Goal: Information Seeking & Learning: Learn about a topic

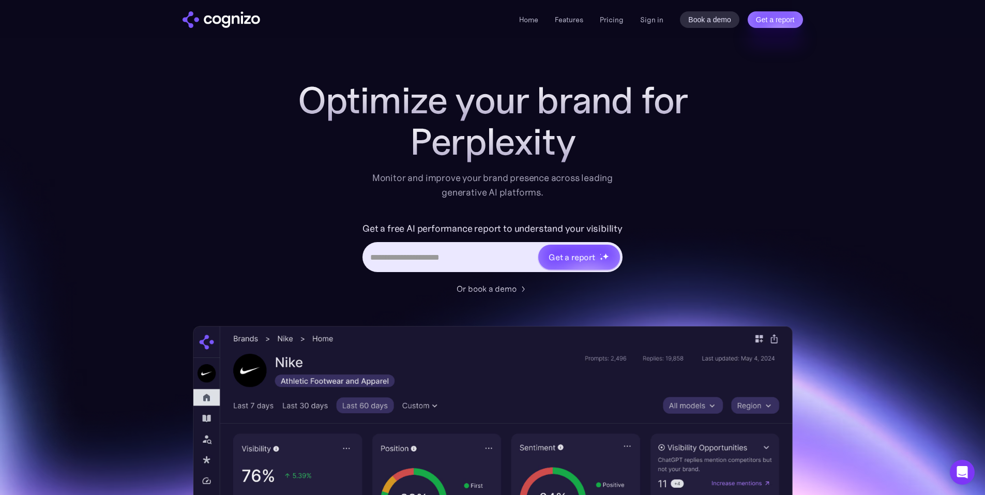
click at [650, 9] on div "Home Features Pricing Book a demo Get a report Sign in Book a demo Get a report" at bounding box center [493, 19] width 745 height 38
click at [649, 21] on link "Sign in" at bounding box center [651, 19] width 23 height 12
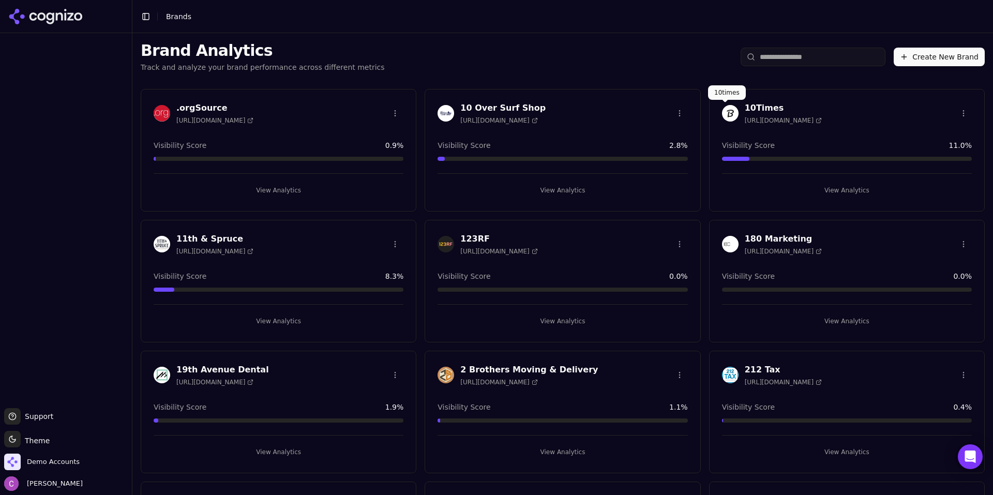
click at [766, 51] on input "search" at bounding box center [813, 57] width 145 height 19
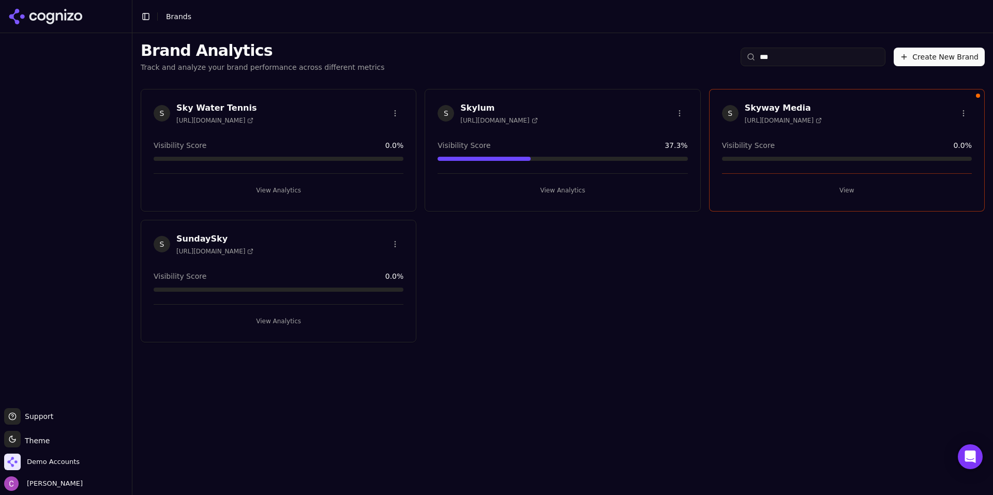
type input "***"
click at [756, 196] on button "View" at bounding box center [847, 190] width 250 height 17
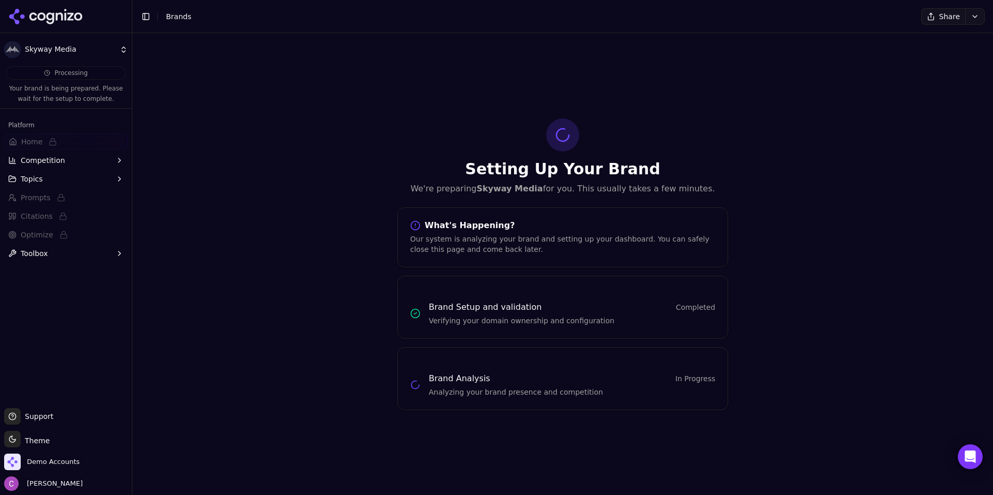
click at [397, 86] on div "Setting Up Your Brand We're preparing Skyway Media for you. This usually takes …" at bounding box center [562, 264] width 861 height 462
click at [212, 105] on div "Setting Up Your Brand We're preparing Skyway Media for you. This usually takes …" at bounding box center [562, 264] width 861 height 462
drag, startPoint x: 25, startPoint y: 16, endPoint x: 44, endPoint y: 464, distance: 448.8
click at [25, 16] on icon at bounding box center [45, 17] width 75 height 16
click at [42, 464] on html "Skyway Media Processing Your brand is being prepared. Please wait for the setup…" at bounding box center [496, 247] width 993 height 495
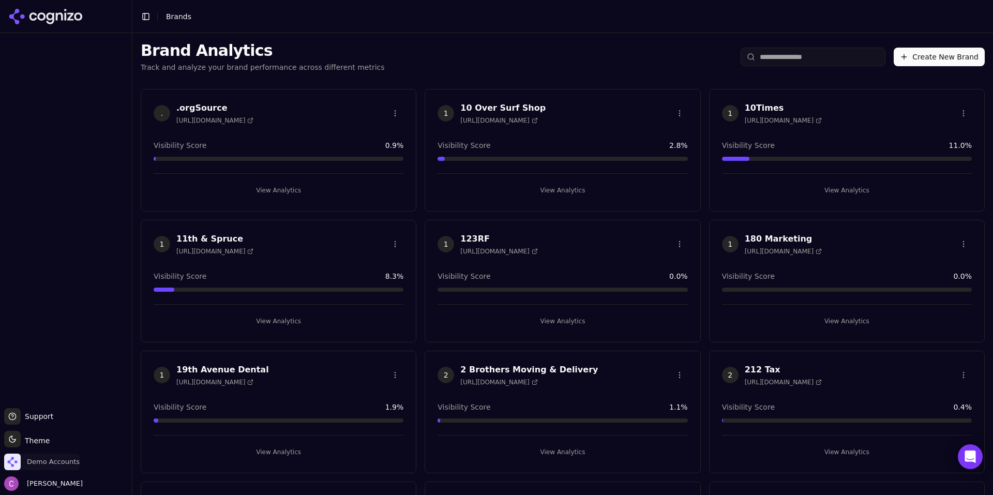
click at [44, 464] on span "Demo Accounts" at bounding box center [53, 461] width 53 height 9
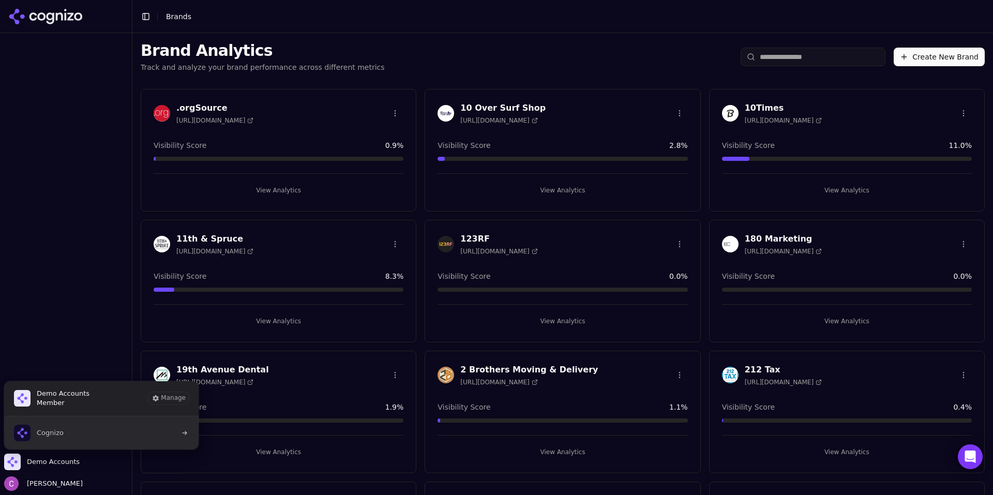
click at [50, 432] on span "Cognizo" at bounding box center [50, 432] width 27 height 9
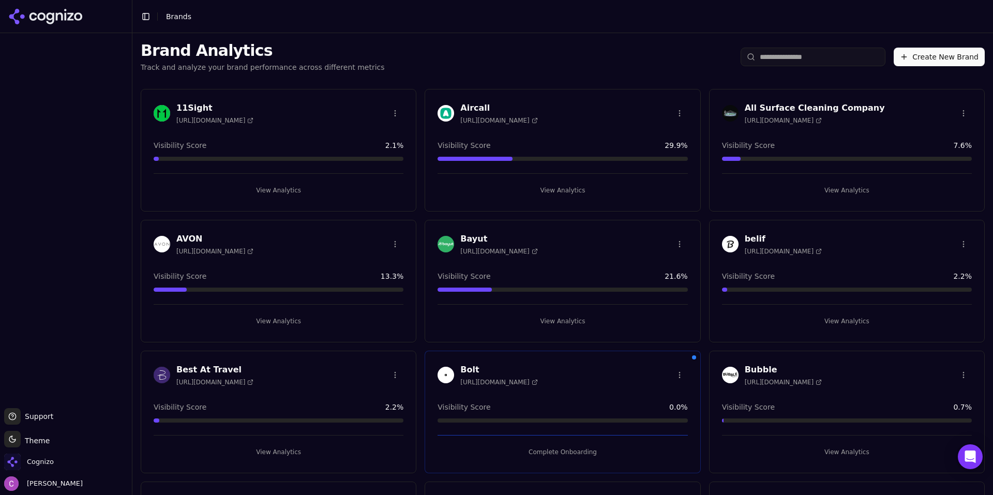
click at [481, 46] on div "Brand Analytics Track and analyze your brand performance across different metri…" at bounding box center [562, 57] width 861 height 48
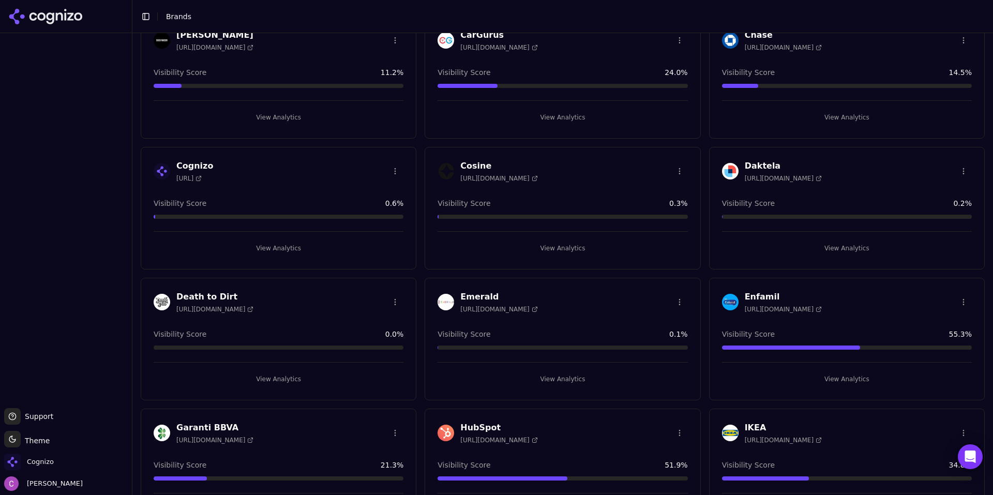
scroll to position [672, 0]
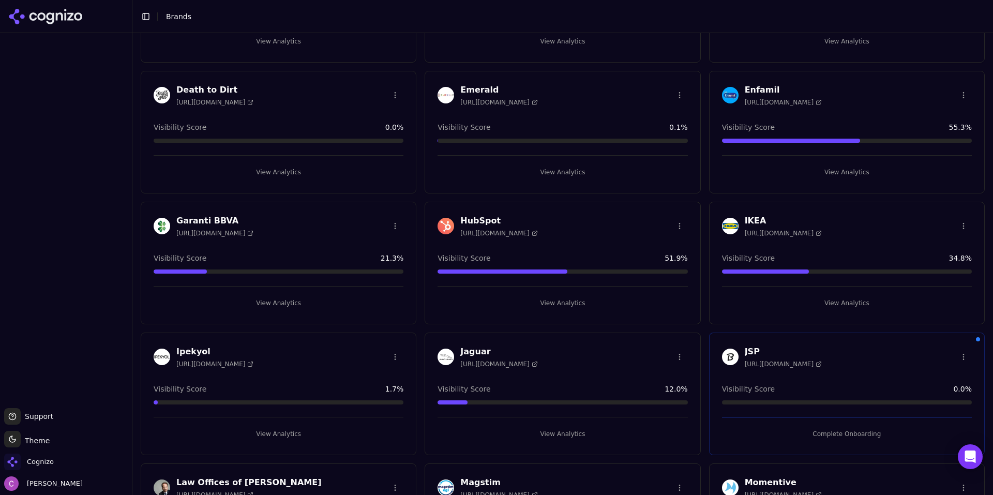
click at [527, 298] on button "View Analytics" at bounding box center [563, 303] width 250 height 17
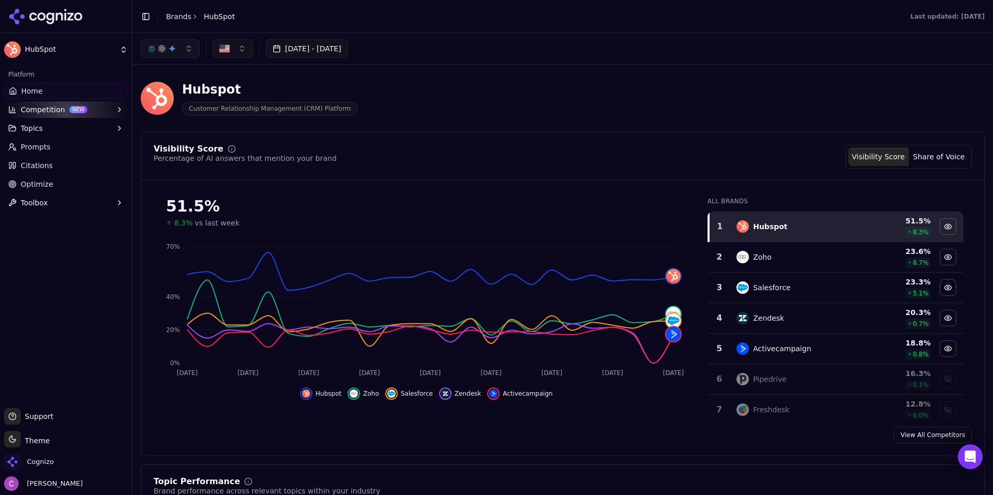
click at [438, 161] on div "Visibility Score Percentage of AI answers that mention your brand Visibility Sc…" at bounding box center [563, 157] width 818 height 24
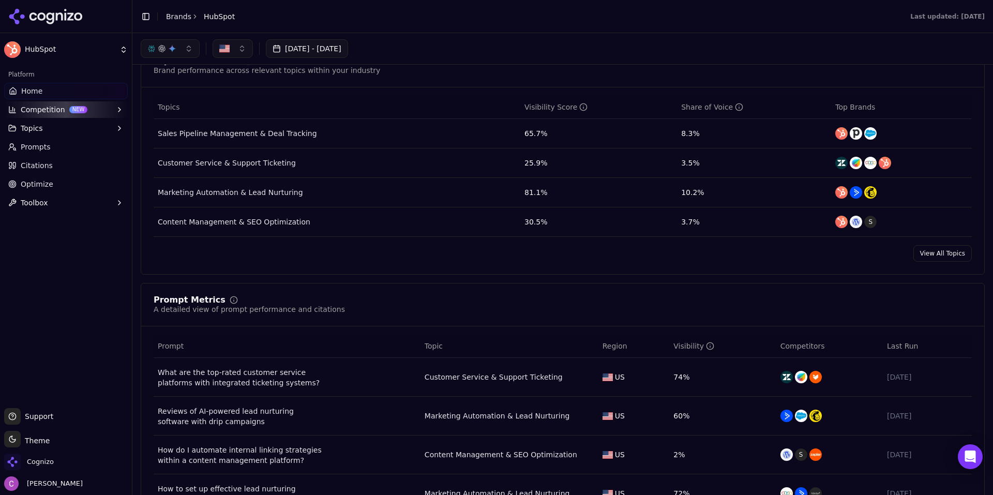
scroll to position [362, 0]
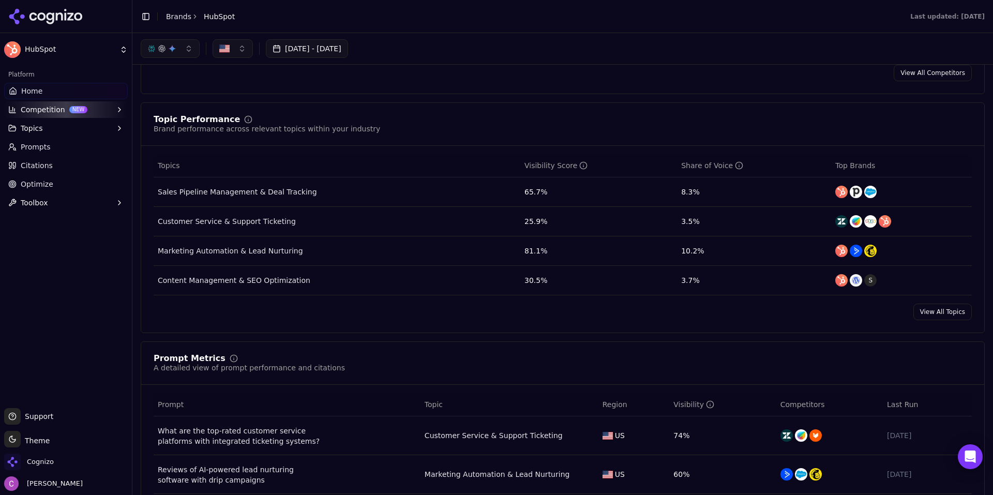
click at [28, 153] on link "Prompts" at bounding box center [66, 147] width 124 height 17
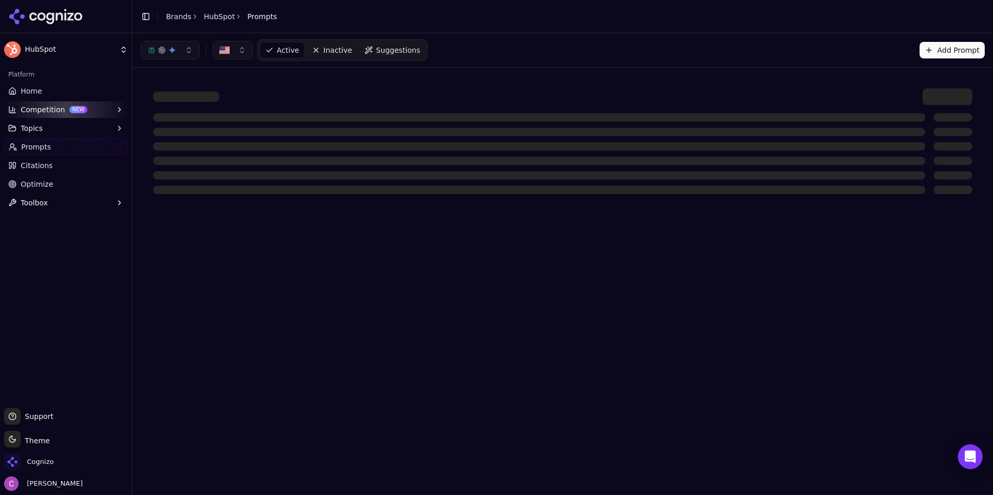
click at [380, 50] on span "Suggestions" at bounding box center [398, 50] width 44 height 10
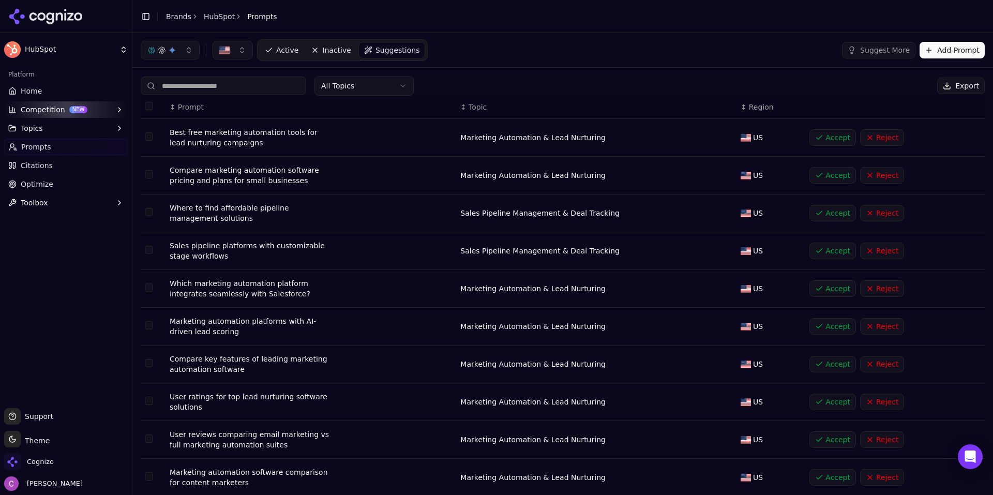
click at [278, 41] on nav "Active Inactive Suggestions" at bounding box center [342, 50] width 171 height 22
click at [278, 49] on span "Active" at bounding box center [287, 50] width 22 height 10
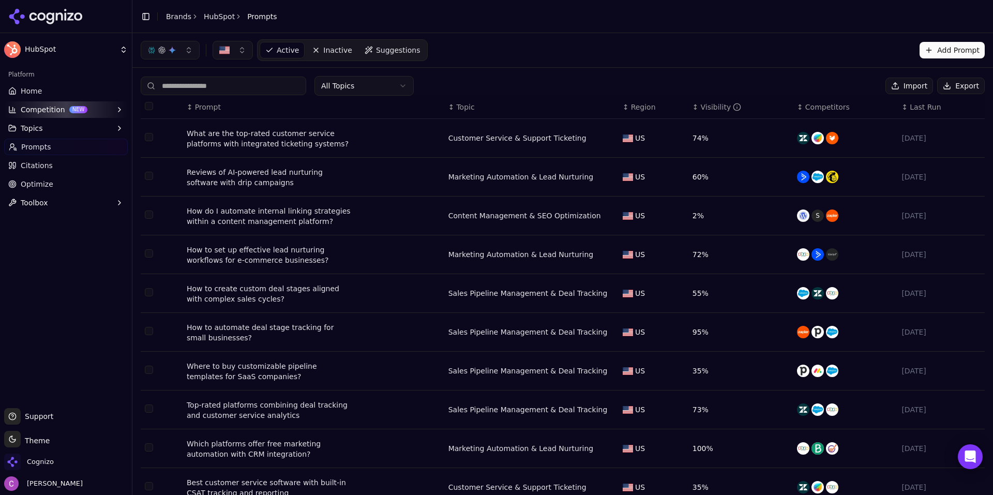
click at [323, 146] on div "What are the top-rated customer service platforms with integrated ticketing sys…" at bounding box center [270, 138] width 166 height 21
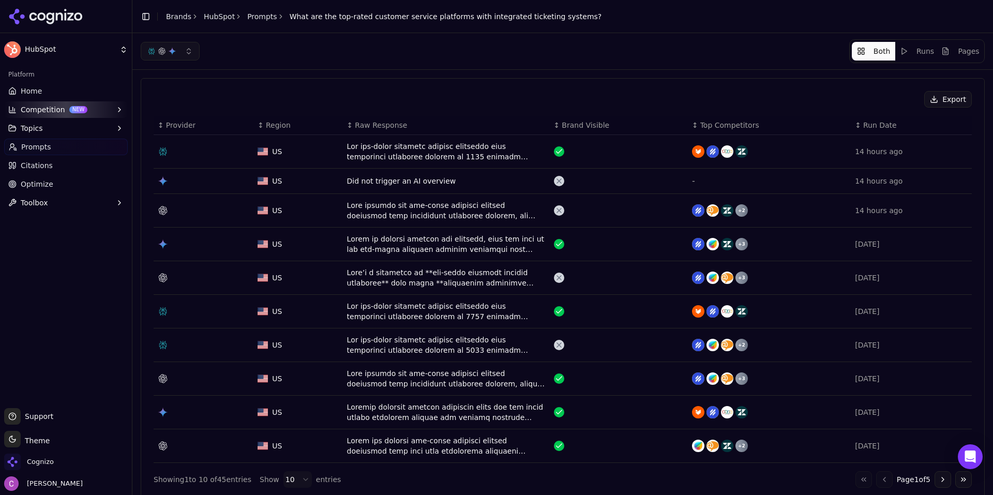
click at [65, 124] on button "Topics" at bounding box center [66, 128] width 124 height 17
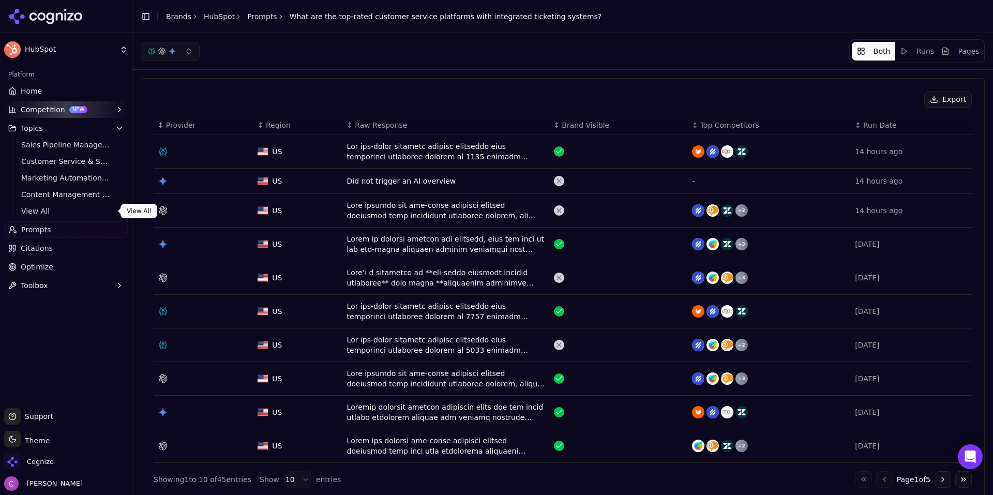
click at [57, 211] on span "View All" at bounding box center [66, 211] width 90 height 10
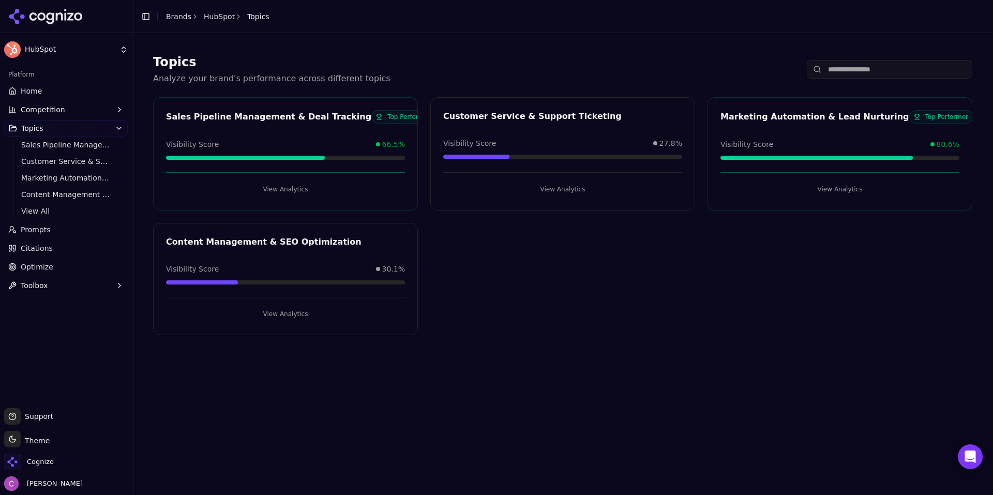
click at [54, 113] on span "Competition" at bounding box center [43, 109] width 44 height 10
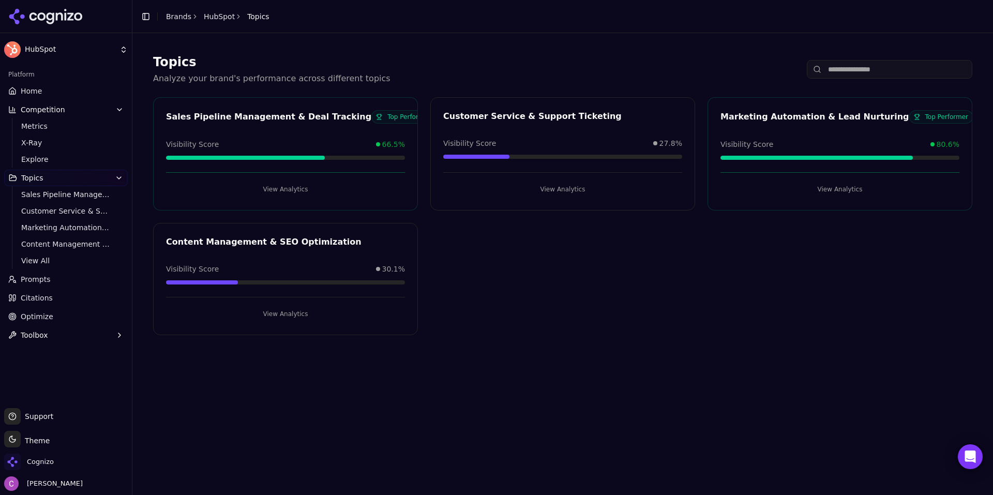
click at [550, 191] on button "View Analytics" at bounding box center [562, 189] width 239 height 17
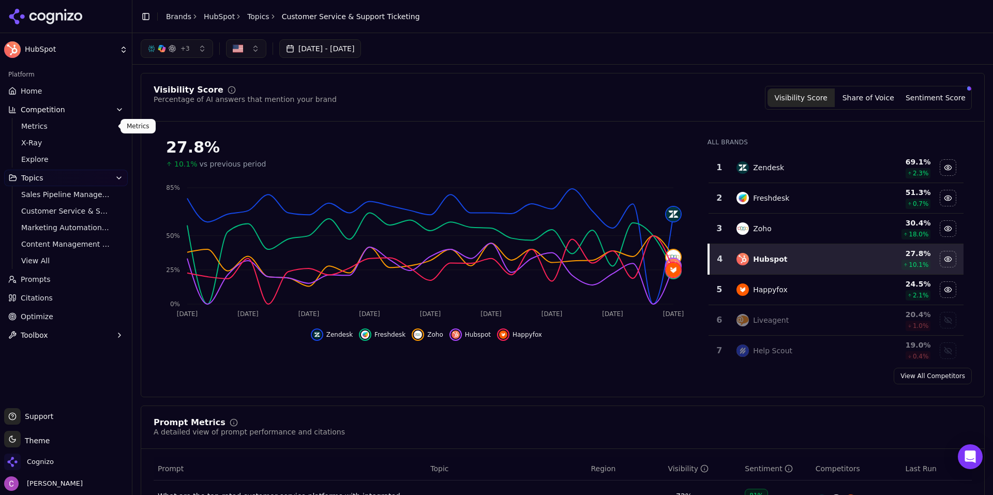
click at [75, 132] on link "Metrics" at bounding box center [66, 126] width 98 height 14
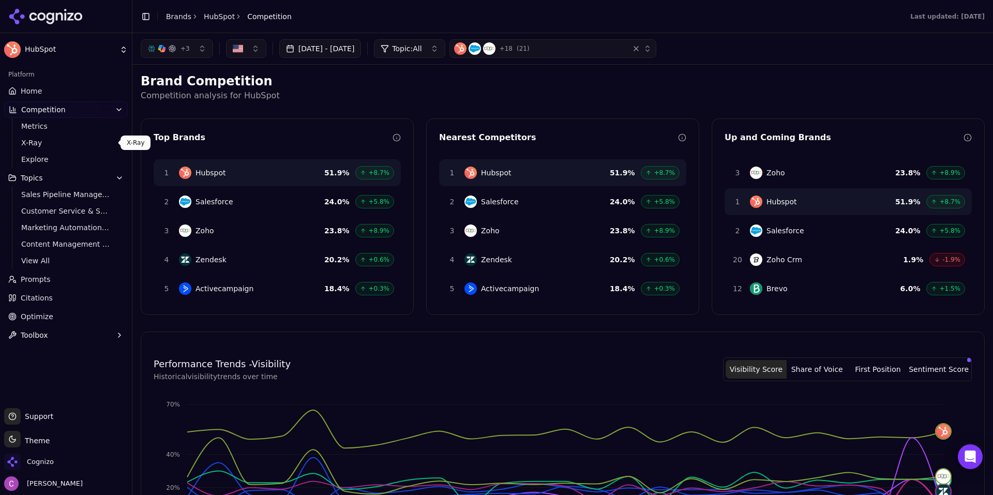
click at [23, 142] on span "X-Ray" at bounding box center [66, 143] width 90 height 10
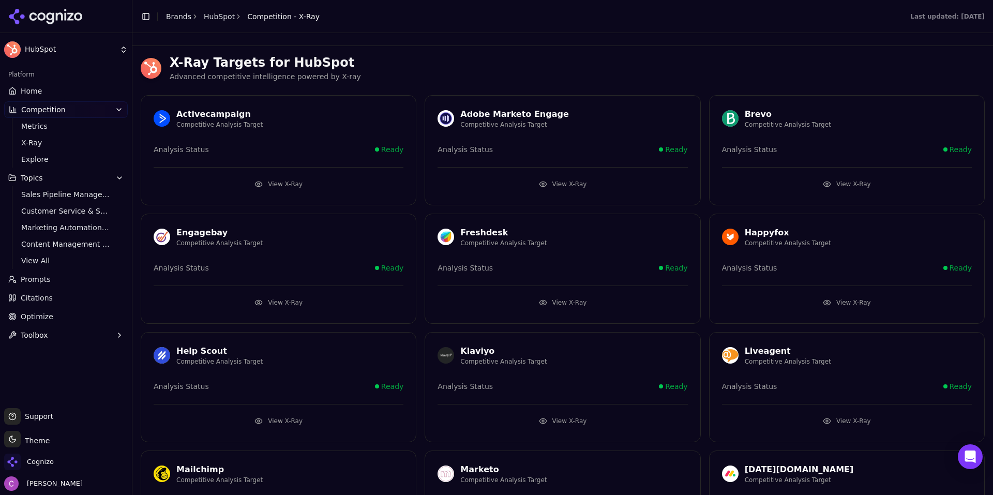
click at [418, 69] on h3 "X-Ray Targets for HubSpot" at bounding box center [577, 62] width 815 height 17
click at [366, 185] on button "View X-Ray" at bounding box center [279, 184] width 250 height 17
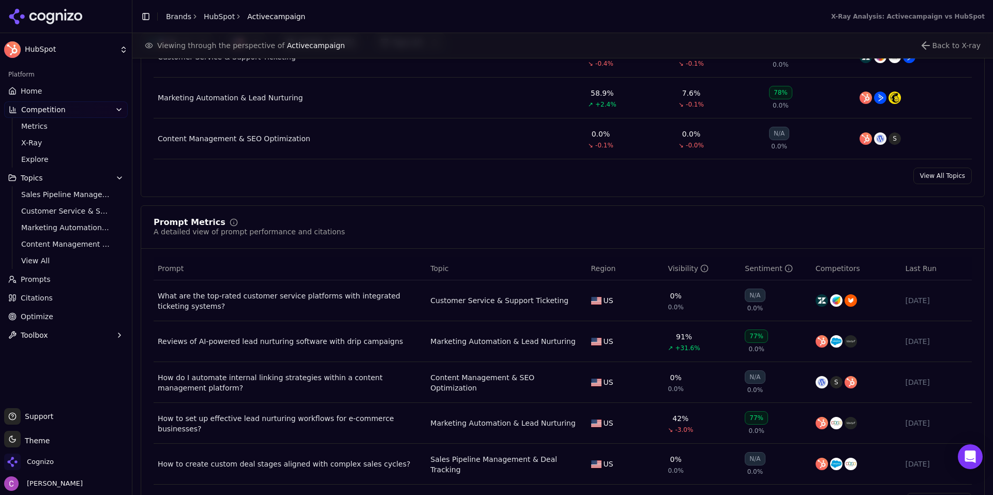
scroll to position [621, 0]
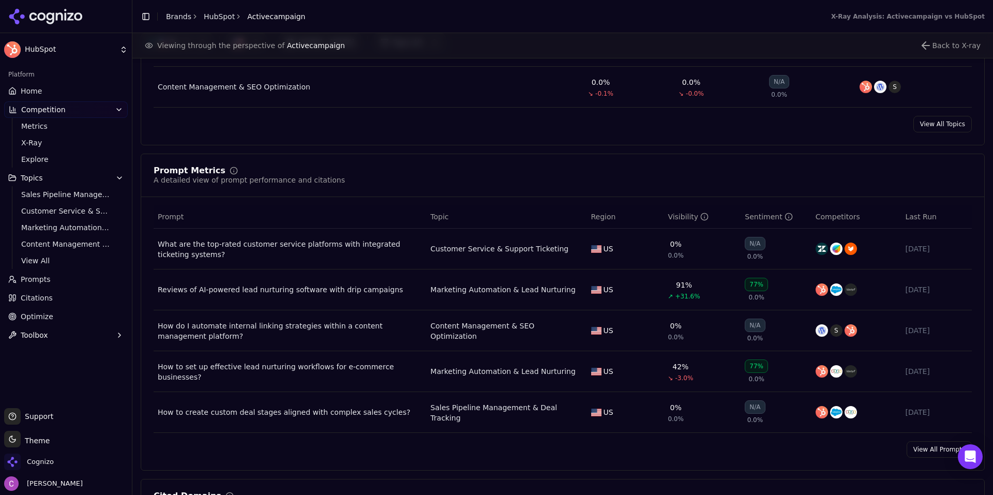
click at [750, 287] on div "77%" at bounding box center [756, 284] width 23 height 13
click at [752, 287] on div "77%" at bounding box center [756, 284] width 23 height 13
click at [681, 299] on span "+31.6%" at bounding box center [687, 296] width 25 height 8
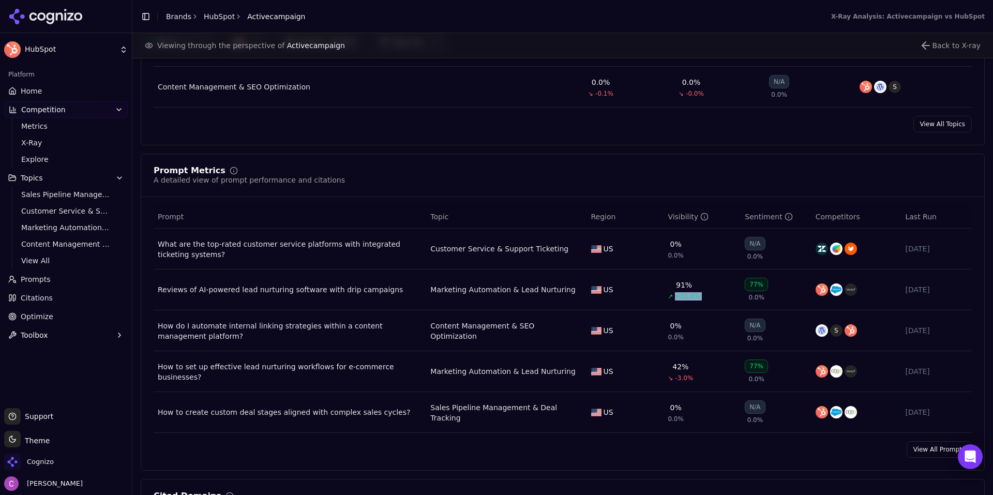
click at [681, 299] on span "+31.6%" at bounding box center [687, 296] width 25 height 8
click at [676, 286] on div "91%" at bounding box center [684, 285] width 16 height 10
click at [680, 297] on span "+31.6%" at bounding box center [687, 296] width 25 height 8
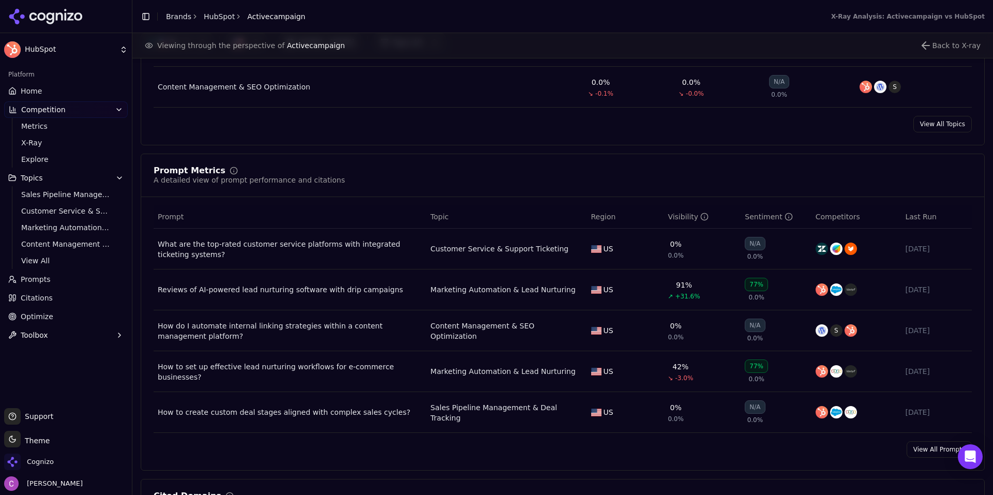
click at [675, 382] on span "-3.0%" at bounding box center [684, 378] width 18 height 8
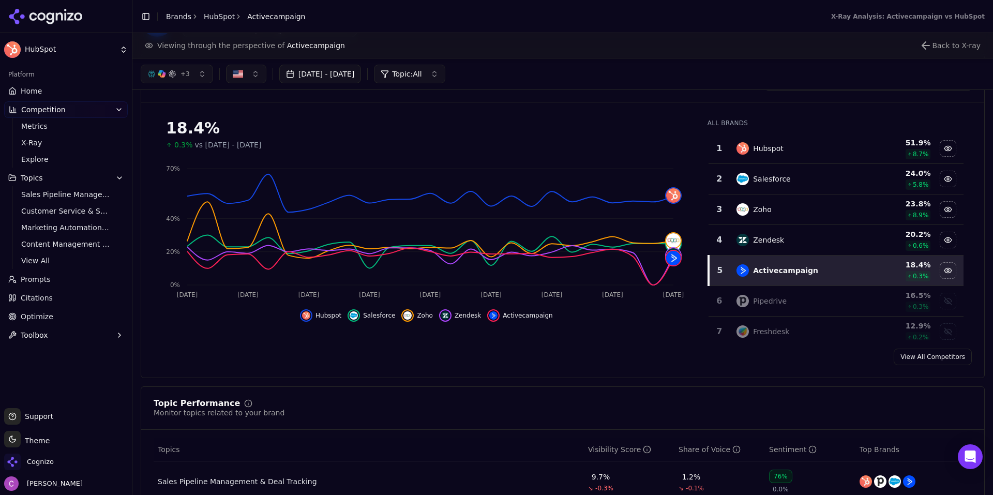
scroll to position [0, 0]
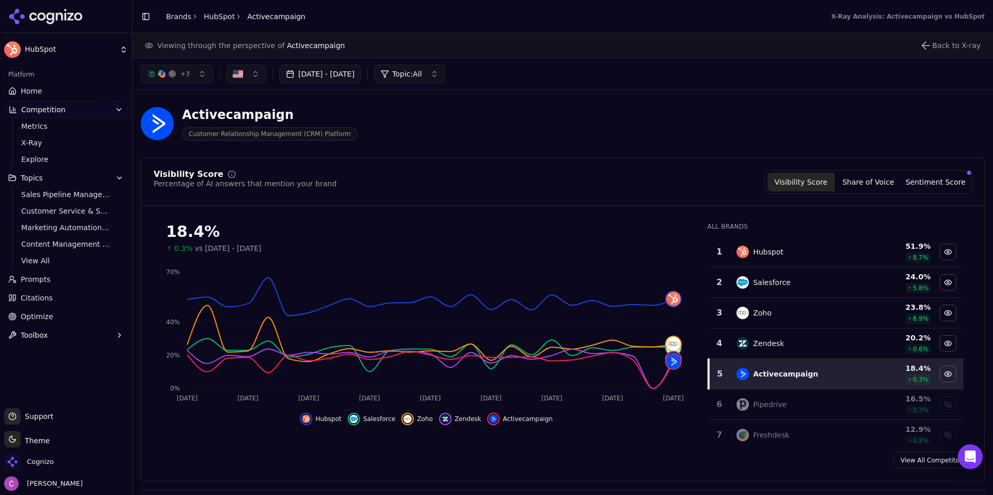
click at [43, 304] on link "Citations" at bounding box center [66, 298] width 124 height 17
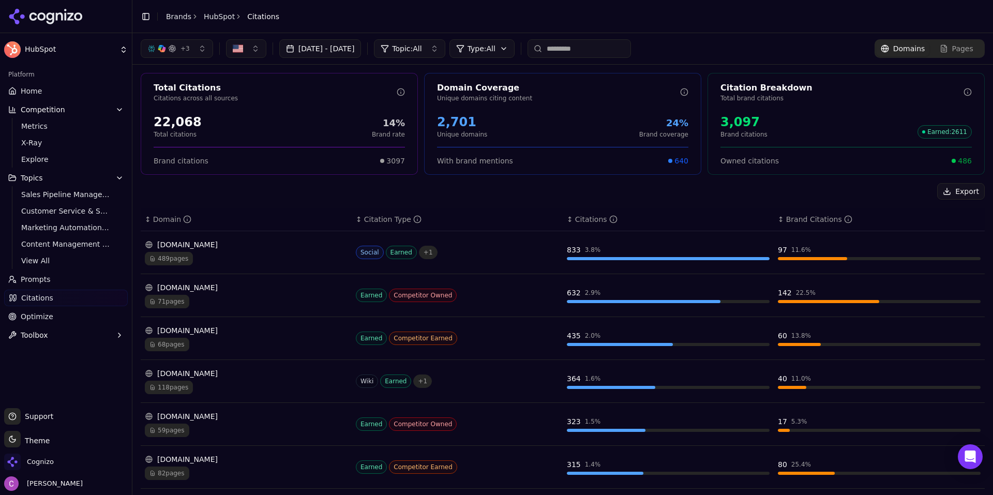
click at [294, 193] on div "Export" at bounding box center [563, 191] width 844 height 17
click at [191, 50] on button "+ 3" at bounding box center [177, 48] width 72 height 19
click at [191, 49] on button "+ 3" at bounding box center [177, 48] width 72 height 19
click at [344, 196] on div "Export" at bounding box center [563, 191] width 844 height 17
click at [178, 47] on div "+ 3" at bounding box center [168, 48] width 42 height 8
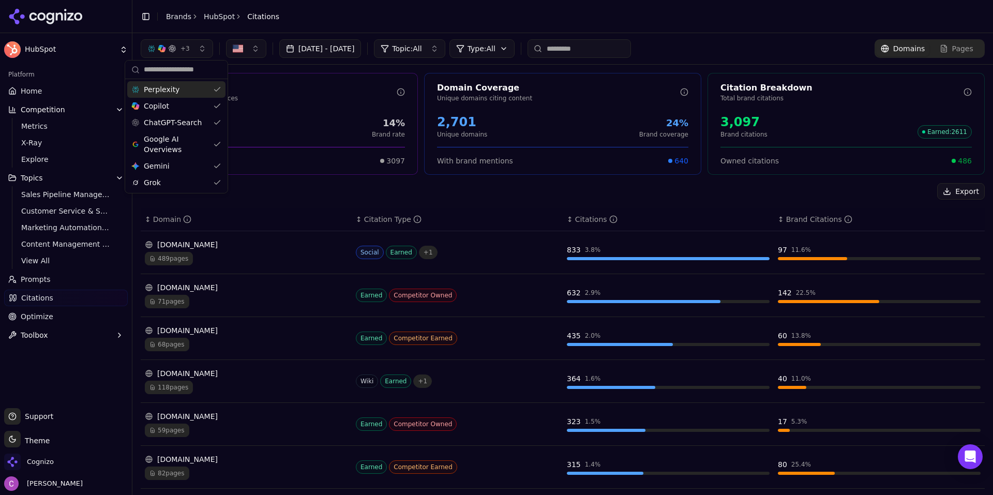
click at [177, 47] on div "+ 3" at bounding box center [168, 48] width 42 height 8
click at [311, 187] on div "Export" at bounding box center [563, 191] width 844 height 17
click at [184, 124] on div "22,068" at bounding box center [178, 122] width 48 height 17
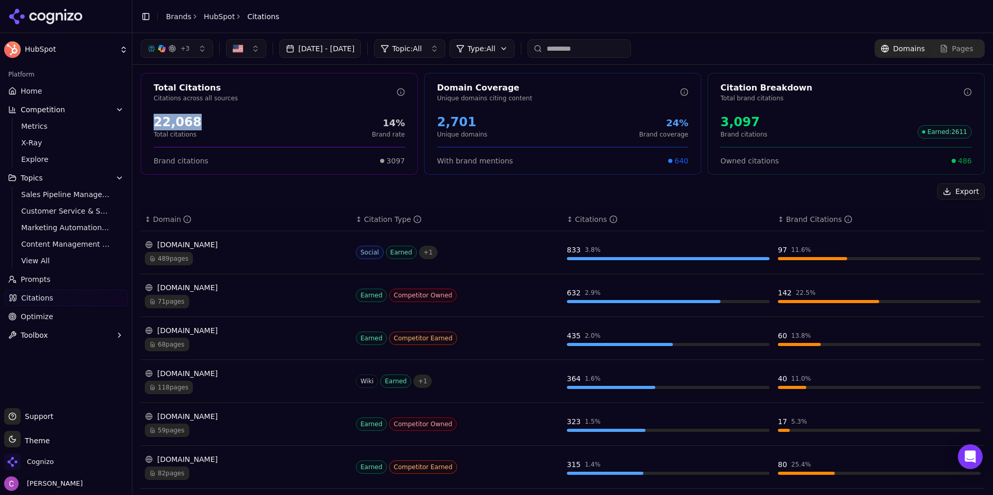
click at [184, 124] on div "22,068" at bounding box center [178, 122] width 48 height 17
click at [259, 124] on div "22,068 Total citations 14% Brand rate" at bounding box center [279, 126] width 251 height 25
click at [449, 122] on div "2,701" at bounding box center [462, 122] width 50 height 17
click at [450, 122] on div "2,701" at bounding box center [462, 122] width 50 height 17
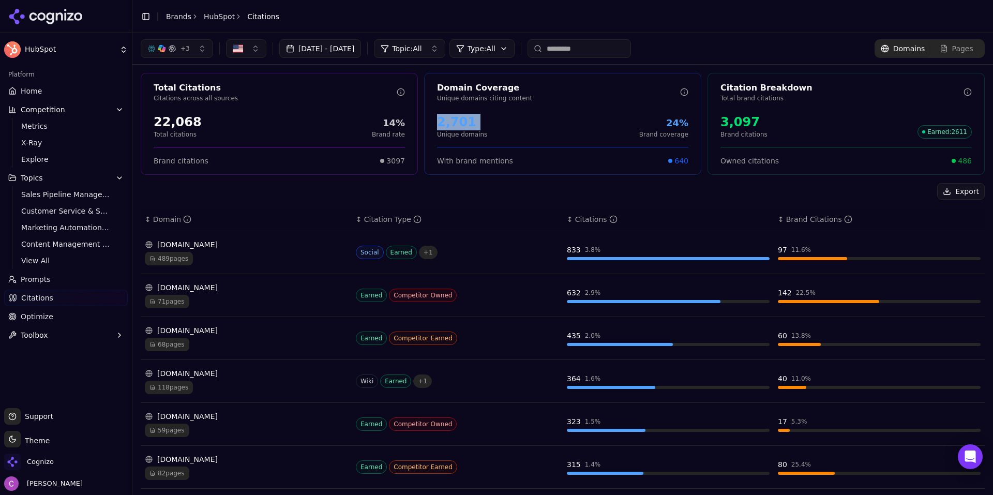
click at [450, 122] on div "2,701" at bounding box center [462, 122] width 50 height 17
click at [489, 121] on div "2,701 Unique domains 24% Brand coverage" at bounding box center [562, 126] width 251 height 25
click at [197, 124] on div "22,068 Total citations 14% Brand rate" at bounding box center [279, 126] width 251 height 25
click at [474, 122] on div "2,701" at bounding box center [462, 122] width 50 height 17
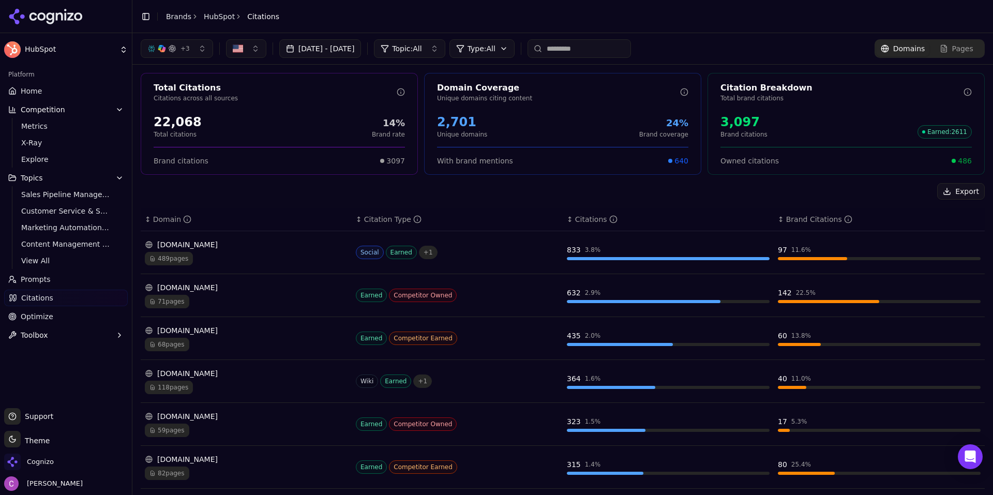
click at [474, 122] on div "2,701" at bounding box center [462, 122] width 50 height 17
click at [458, 117] on div "2,701" at bounding box center [462, 122] width 50 height 17
click at [743, 123] on div "3,097" at bounding box center [743, 122] width 47 height 17
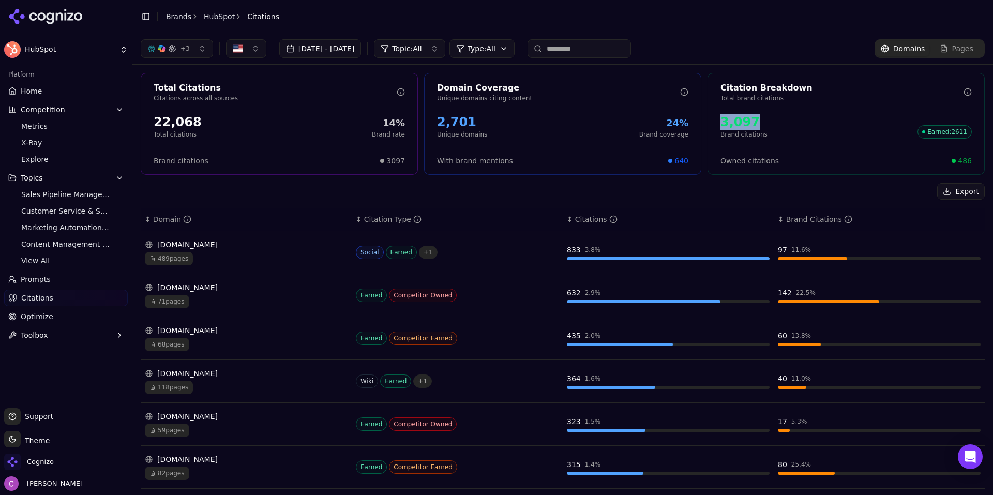
click at [743, 123] on div "3,097" at bounding box center [743, 122] width 47 height 17
click at [804, 127] on div "3,097 Brand citations Earned : 2611" at bounding box center [845, 126] width 251 height 25
click at [958, 158] on span "486" at bounding box center [965, 161] width 14 height 10
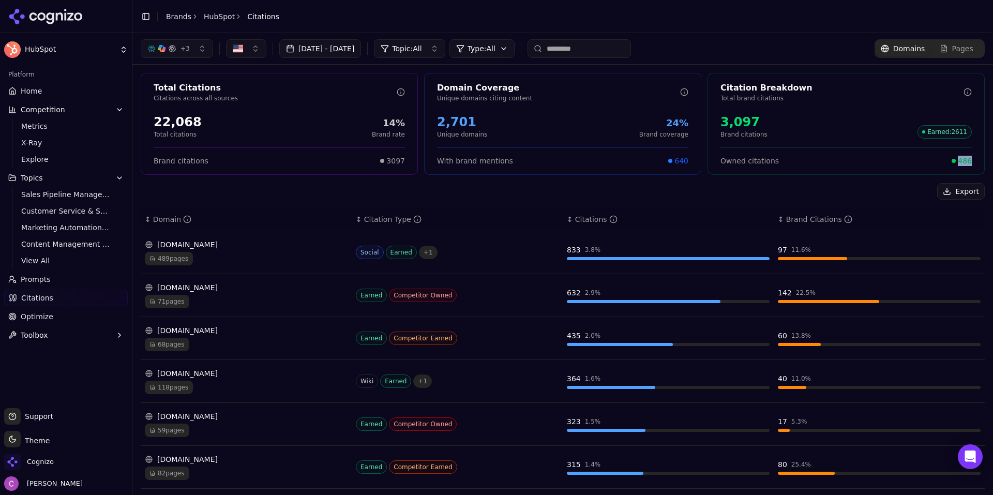
click at [958, 158] on span "486" at bounding box center [965, 161] width 14 height 10
click at [504, 48] on html "HubSpot Platform Home Competition Metrics X-Ray Explore Topics Sales Pipeline M…" at bounding box center [496, 247] width 993 height 495
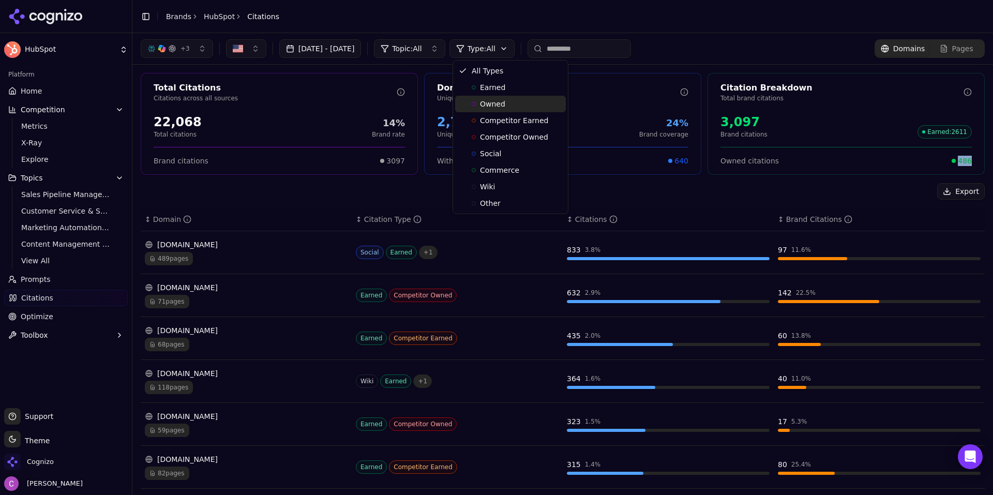
click at [484, 102] on span "Owned" at bounding box center [492, 104] width 25 height 10
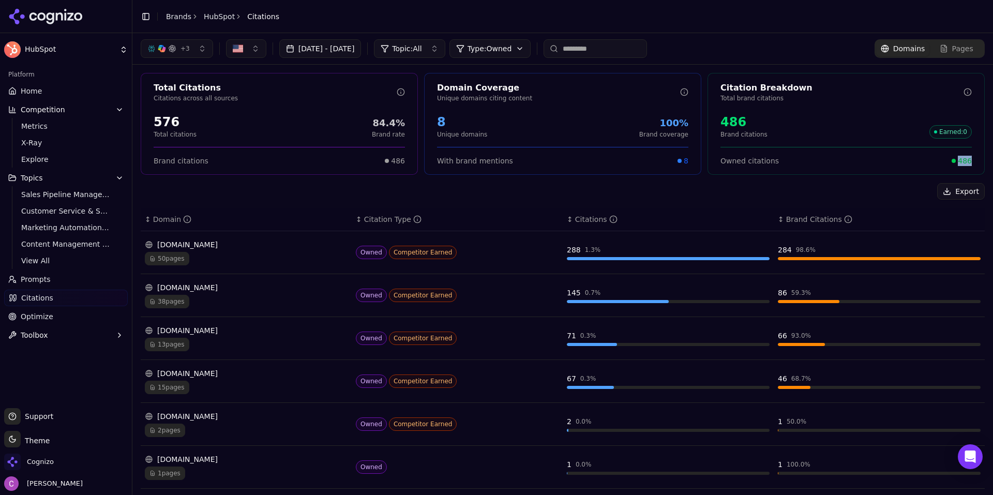
click at [297, 192] on div "Export" at bounding box center [563, 191] width 844 height 17
click at [29, 318] on span "Optimize" at bounding box center [37, 316] width 33 height 10
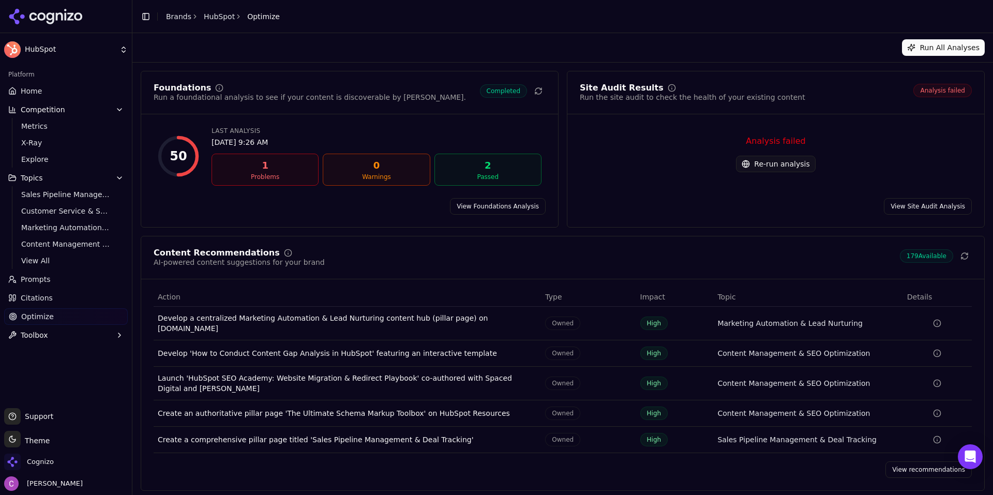
click at [906, 465] on link "View recommendations" at bounding box center [928, 469] width 86 height 17
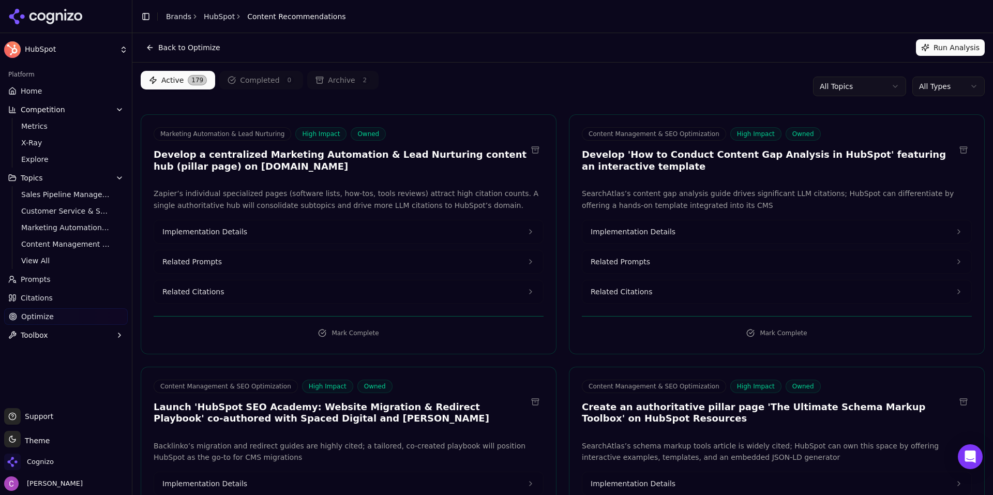
click at [951, 91] on html "HubSpot Platform Home Competition Metrics X-Ray Explore Topics Sales Pipeline M…" at bounding box center [496, 247] width 993 height 495
click at [953, 87] on html "HubSpot Platform Home Competition Metrics X-Ray Explore Topics Sales Pipeline M…" at bounding box center [496, 247] width 993 height 495
click at [234, 262] on button "Related Prompts" at bounding box center [348, 261] width 389 height 23
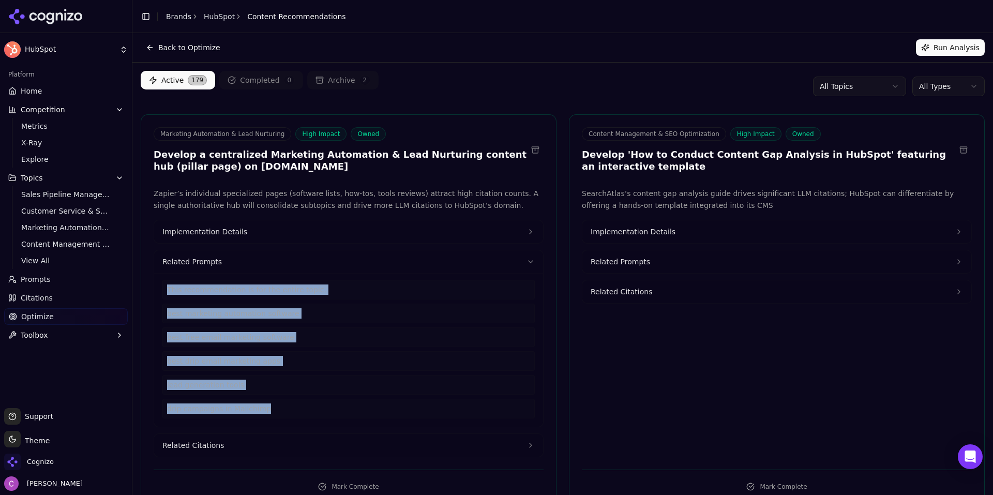
drag, startPoint x: 260, startPoint y: 410, endPoint x: 163, endPoint y: 295, distance: 150.5
click at [163, 295] on div "This recommendation is for the entire topic. best marketing automation software…" at bounding box center [348, 349] width 372 height 139
drag, startPoint x: 235, startPoint y: 443, endPoint x: 247, endPoint y: 436, distance: 13.7
click at [235, 443] on button "Related Citations" at bounding box center [348, 445] width 389 height 23
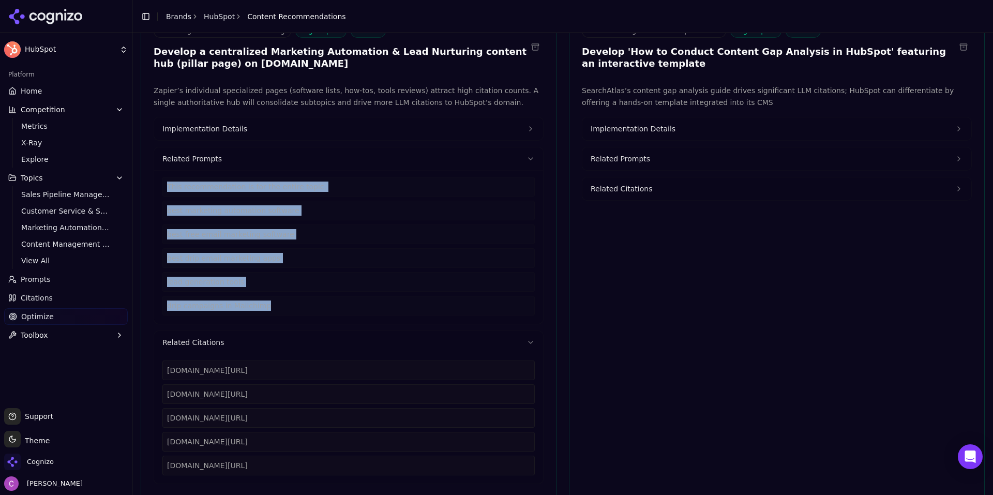
scroll to position [103, 0]
drag, startPoint x: 333, startPoint y: 462, endPoint x: 162, endPoint y: 362, distance: 197.5
click at [162, 362] on div "zapier.com/blog/best-marketing-automation-software zapier.com/blog/free-email-m…" at bounding box center [348, 417] width 372 height 115
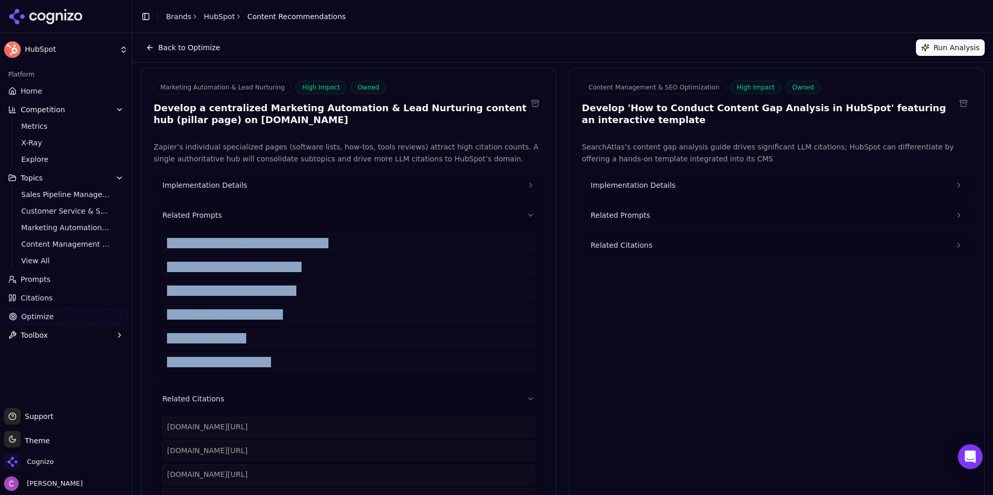
scroll to position [0, 0]
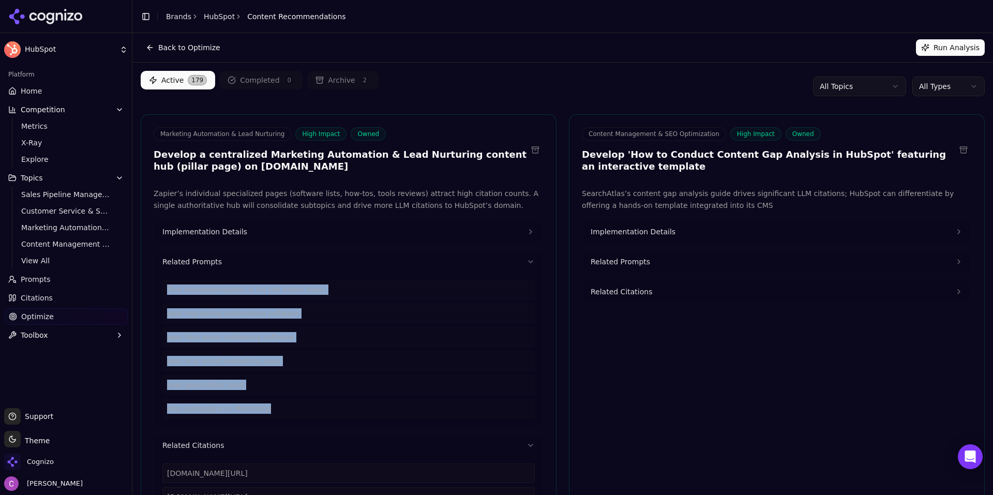
click at [241, 221] on button "Implementation Details" at bounding box center [348, 231] width 389 height 23
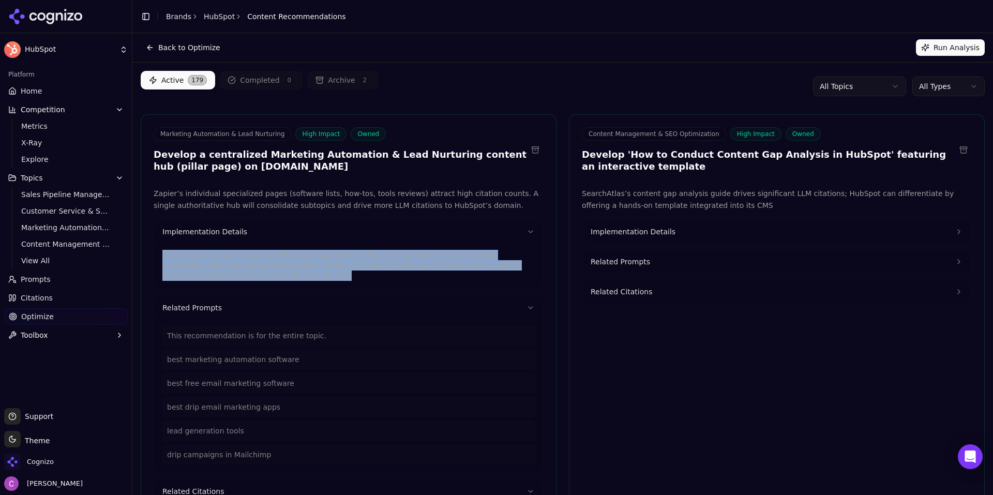
drag, startPoint x: 196, startPoint y: 274, endPoint x: 151, endPoint y: 254, distance: 48.4
click at [152, 256] on div "Zapier’s individual specialized pages (software lists, how-tos, tools reviews) …" at bounding box center [348, 410] width 415 height 445
click at [668, 230] on button "Implementation Details" at bounding box center [776, 231] width 389 height 23
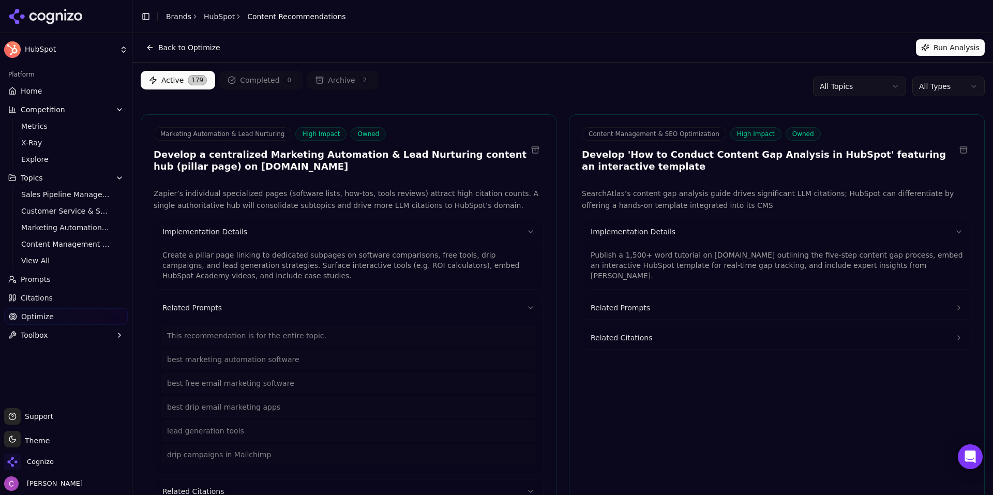
click at [663, 266] on p "Publish a 1,500+ word tutorial on blog.hubspot.com outlining the five-step cont…" at bounding box center [777, 265] width 372 height 31
click at [662, 266] on p "Publish a 1,500+ word tutorial on blog.hubspot.com outlining the five-step cont…" at bounding box center [777, 265] width 372 height 31
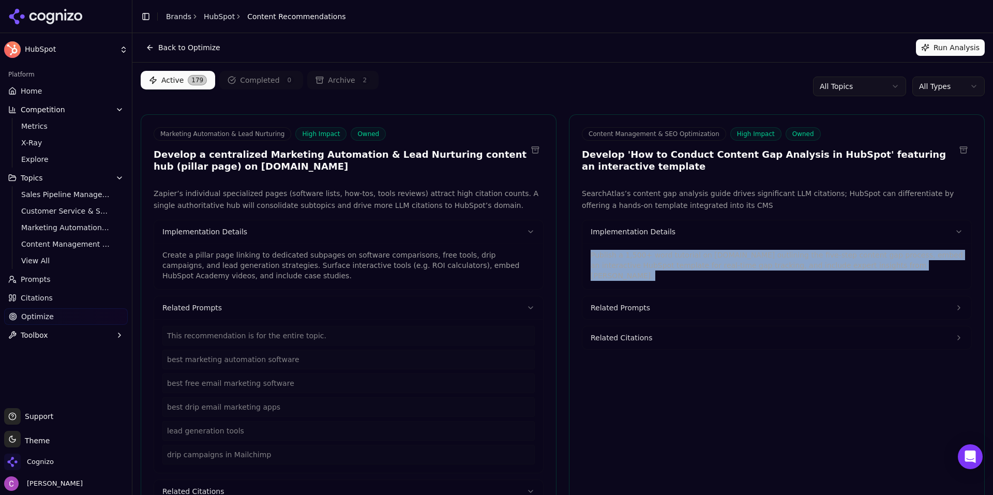
click at [662, 266] on p "Publish a 1,500+ word tutorial on blog.hubspot.com outlining the five-step cont…" at bounding box center [777, 265] width 372 height 31
click at [970, 81] on html "HubSpot Platform Home Competition Metrics X-Ray Explore Topics Sales Pipeline M…" at bounding box center [496, 247] width 993 height 495
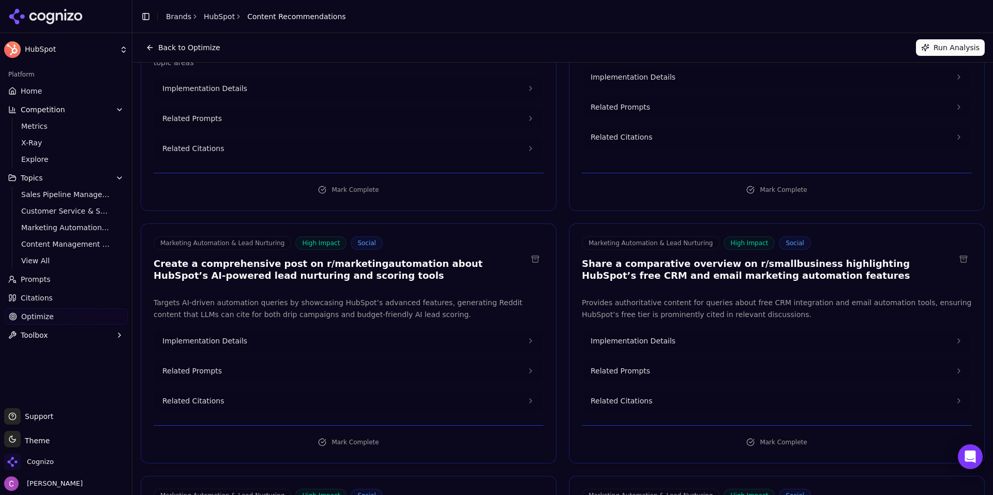
scroll to position [155, 0]
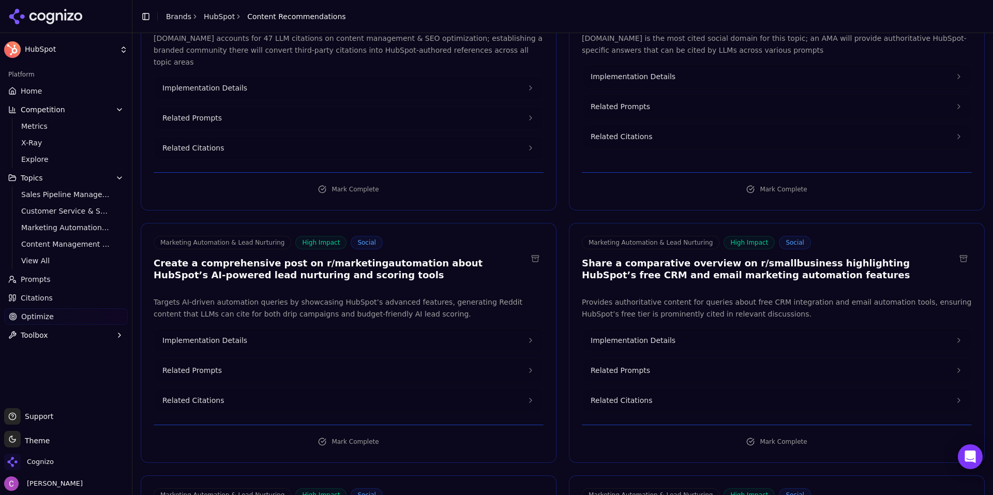
click at [324, 258] on h3 "Create a comprehensive post on r/marketingautomation about HubSpot’s AI-powered…" at bounding box center [340, 269] width 373 height 23
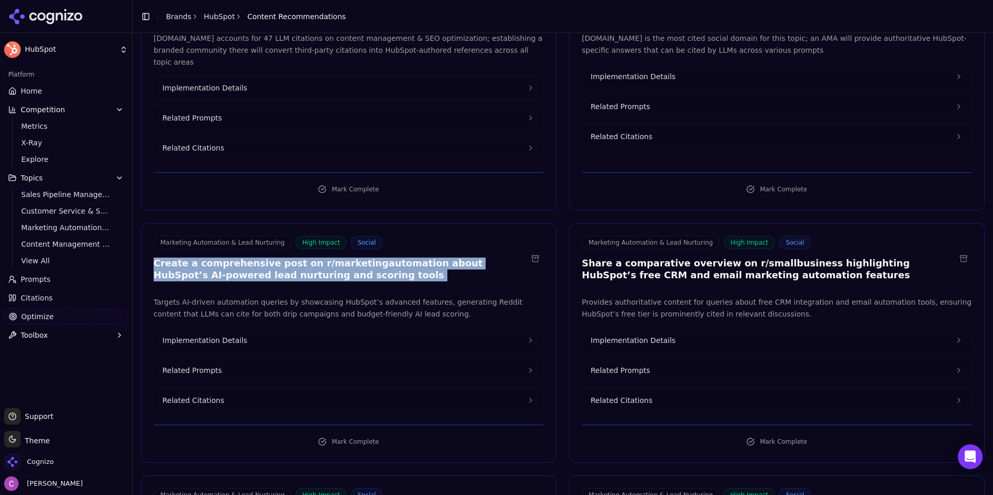
click at [324, 258] on h3 "Create a comprehensive post on r/marketingautomation about HubSpot’s AI-powered…" at bounding box center [340, 269] width 373 height 23
click at [346, 267] on h3 "Create a comprehensive post on r/marketingautomation about HubSpot’s AI-powered…" at bounding box center [340, 269] width 373 height 23
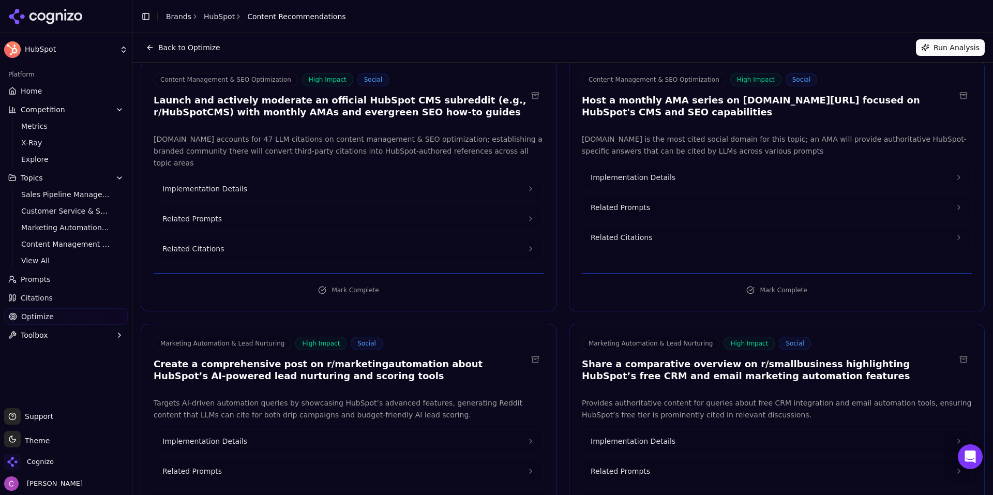
scroll to position [0, 0]
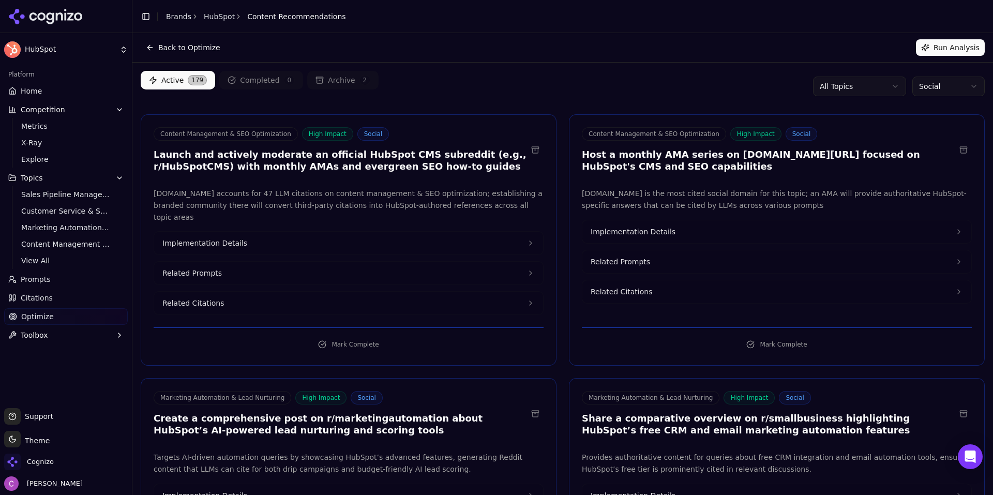
click at [186, 50] on button "Back to Optimize" at bounding box center [183, 47] width 85 height 17
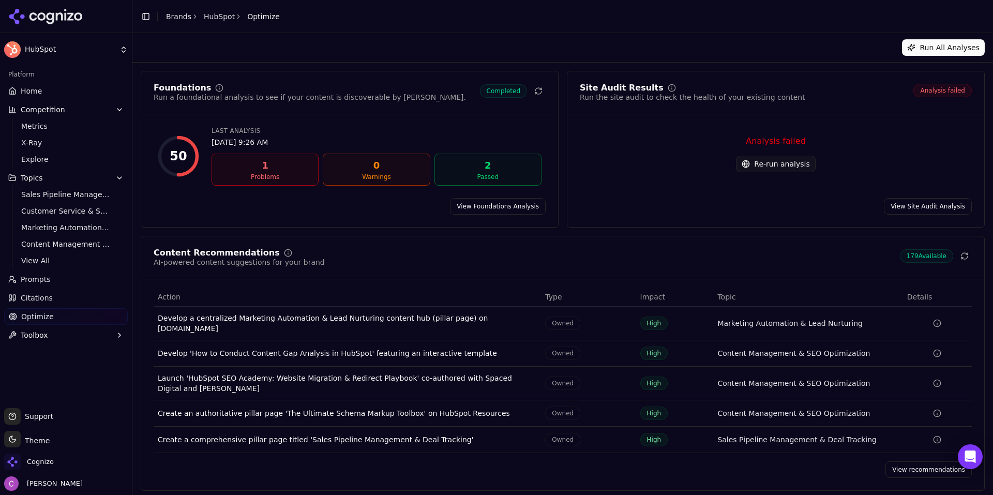
click at [481, 213] on link "View Foundations Analysis" at bounding box center [498, 206] width 96 height 17
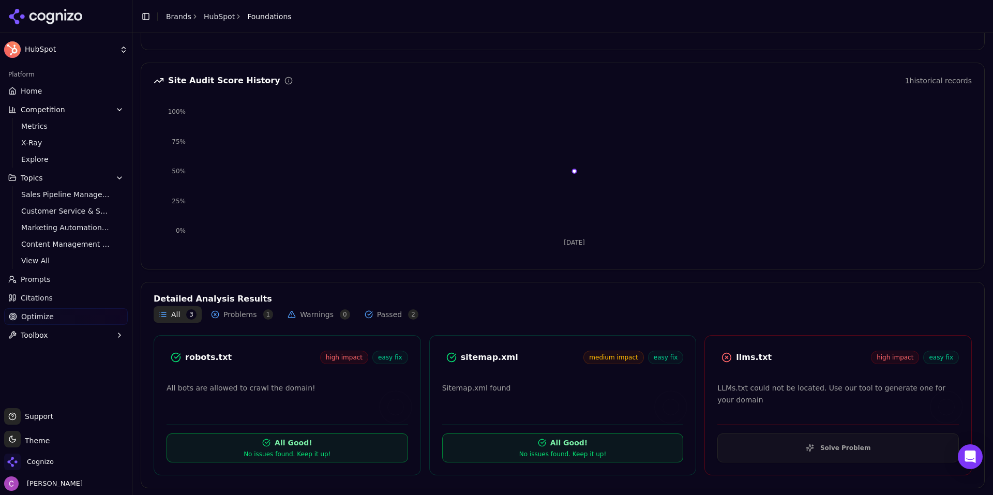
scroll to position [85, 0]
click at [736, 352] on div "llms.txt" at bounding box center [803, 356] width 135 height 12
click at [802, 357] on div "llms.txt" at bounding box center [803, 356] width 135 height 12
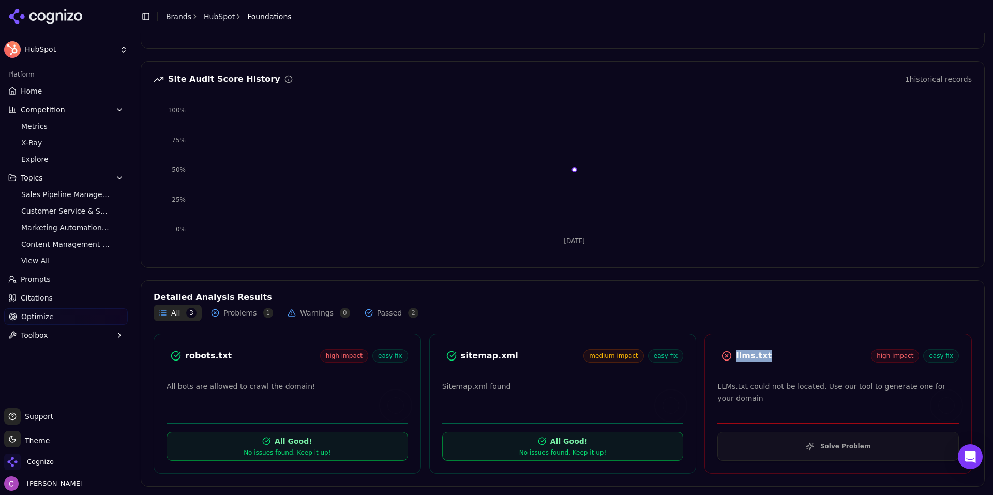
click at [777, 444] on button "Solve Problem" at bounding box center [838, 446] width 242 height 29
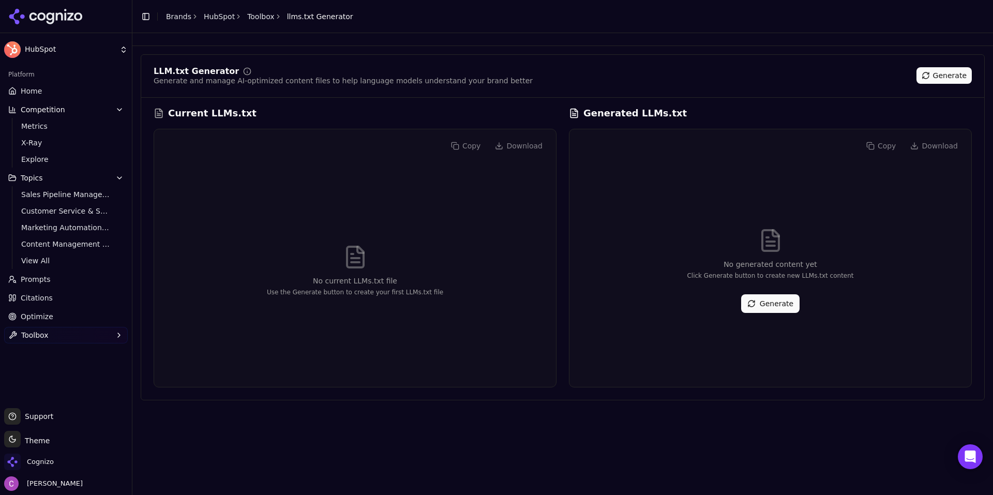
click at [762, 309] on button "Generate" at bounding box center [770, 303] width 58 height 19
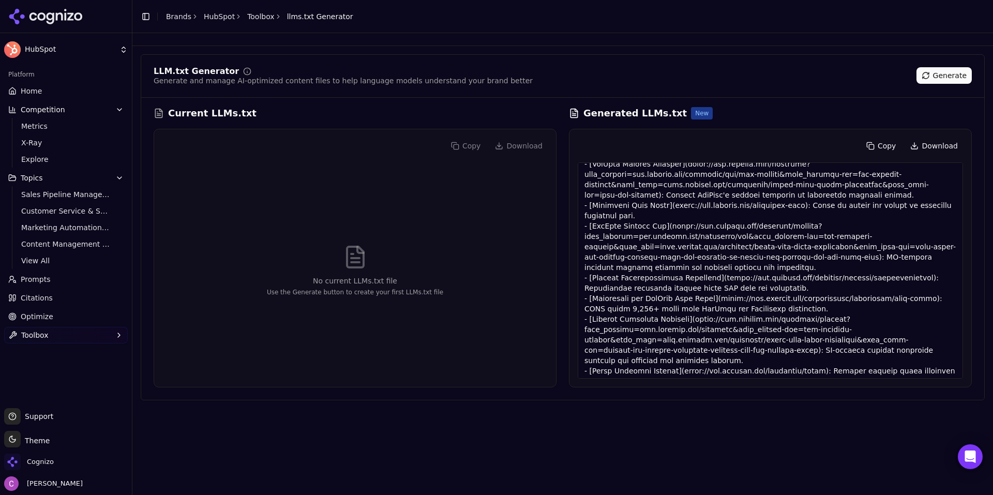
scroll to position [465, 0]
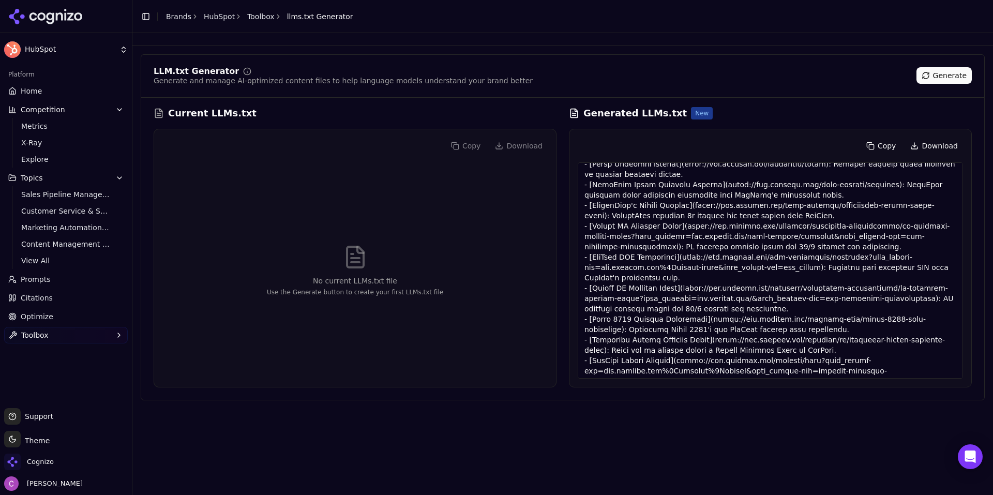
click at [932, 73] on button "Generate" at bounding box center [944, 75] width 55 height 17
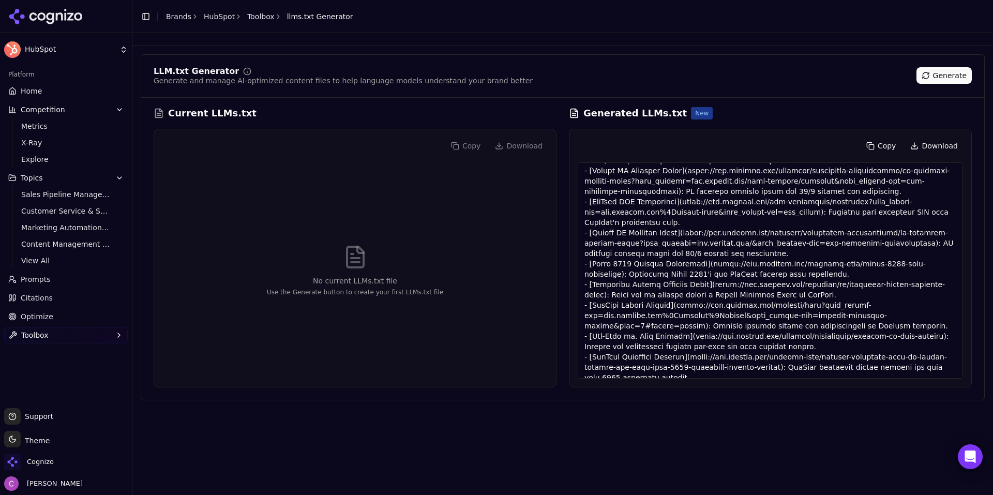
scroll to position [521, 0]
drag, startPoint x: 43, startPoint y: 89, endPoint x: 102, endPoint y: 92, distance: 58.5
click at [43, 89] on link "Home" at bounding box center [66, 91] width 124 height 17
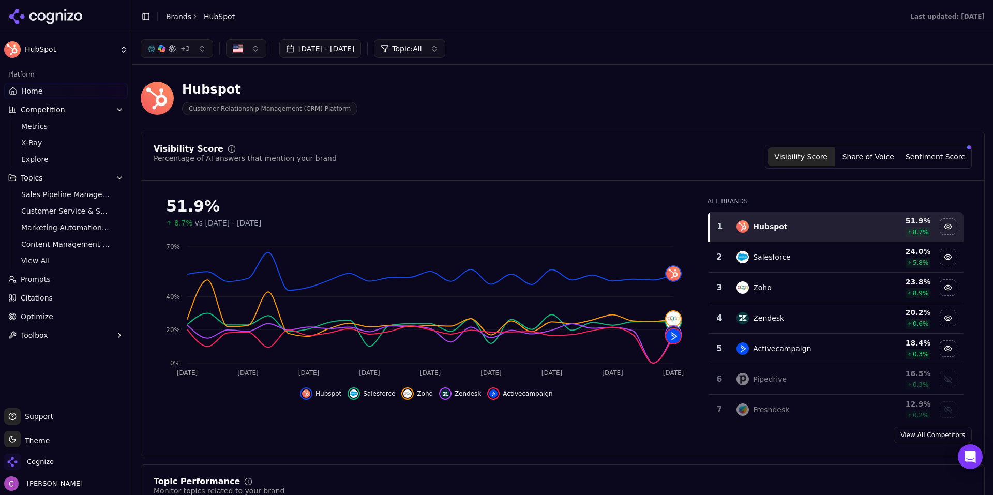
click at [933, 163] on button "Sentiment Score" at bounding box center [935, 156] width 67 height 19
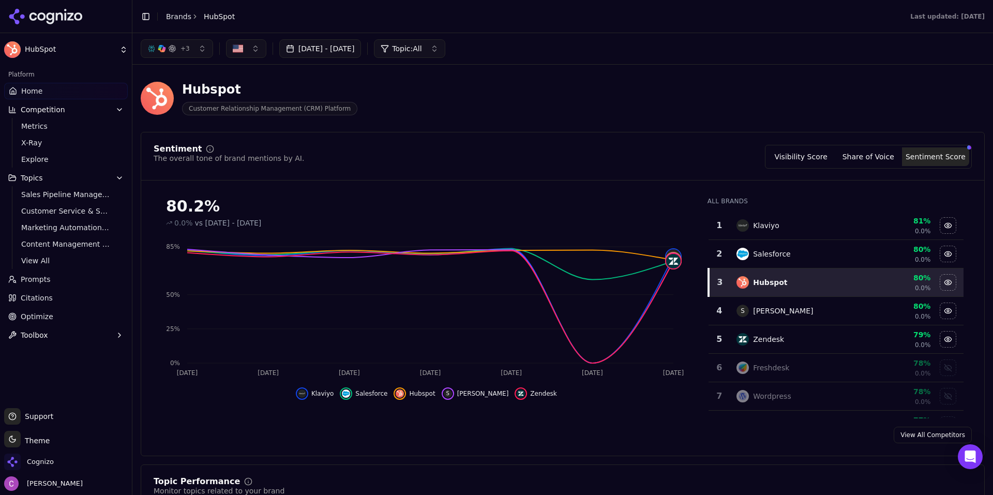
click at [661, 142] on div "Sentiment The overall tone of brand mentions by AI. Visibility Score Share of V…" at bounding box center [563, 294] width 844 height 324
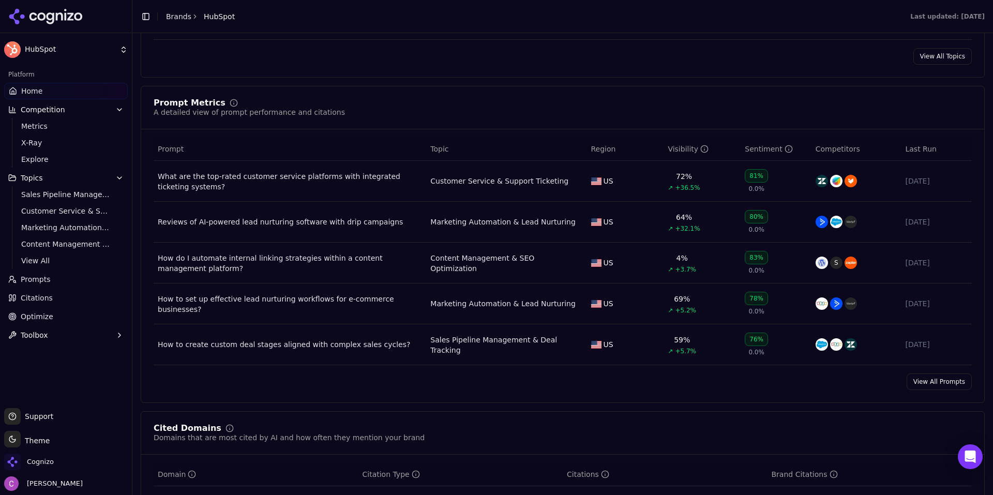
scroll to position [672, 0]
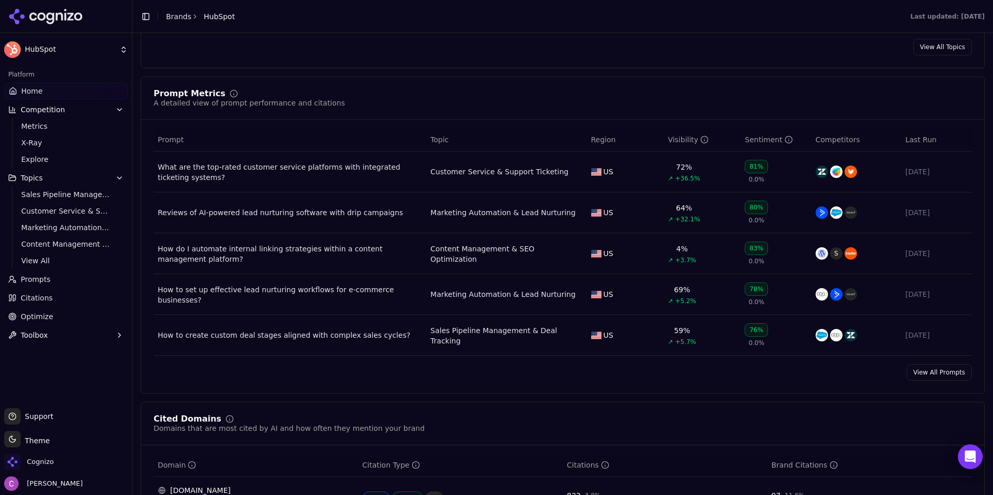
click at [713, 382] on div "Prompt Metrics A detailed view of prompt performance and citations Prompt Topic…" at bounding box center [563, 235] width 844 height 317
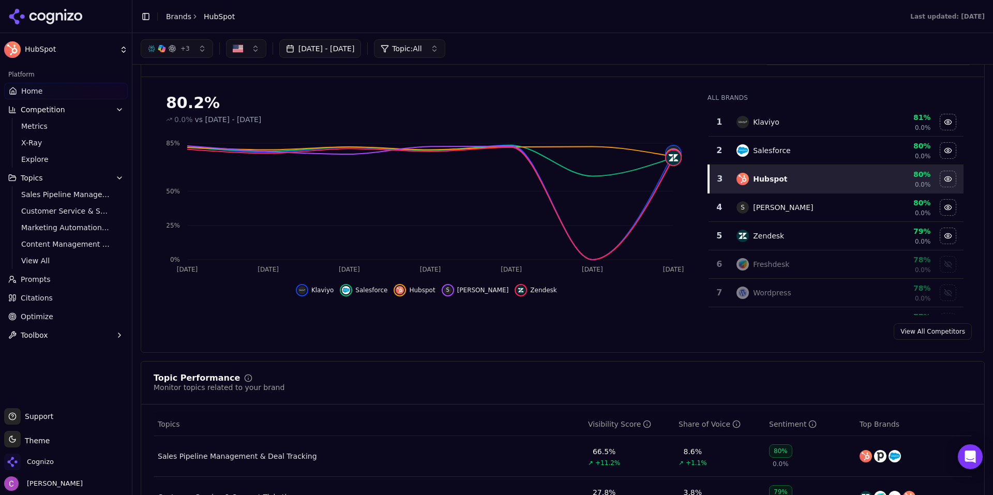
scroll to position [0, 0]
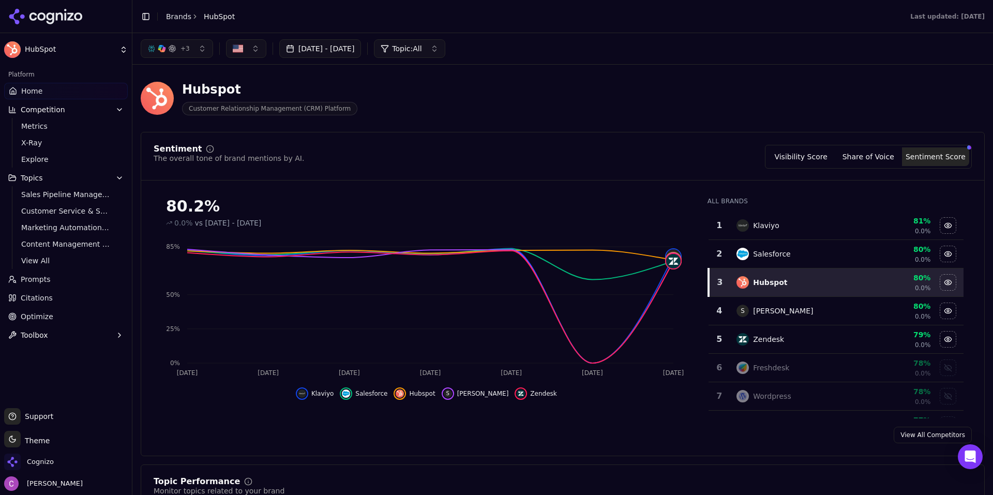
click at [808, 151] on button "Visibility Score" at bounding box center [801, 156] width 67 height 19
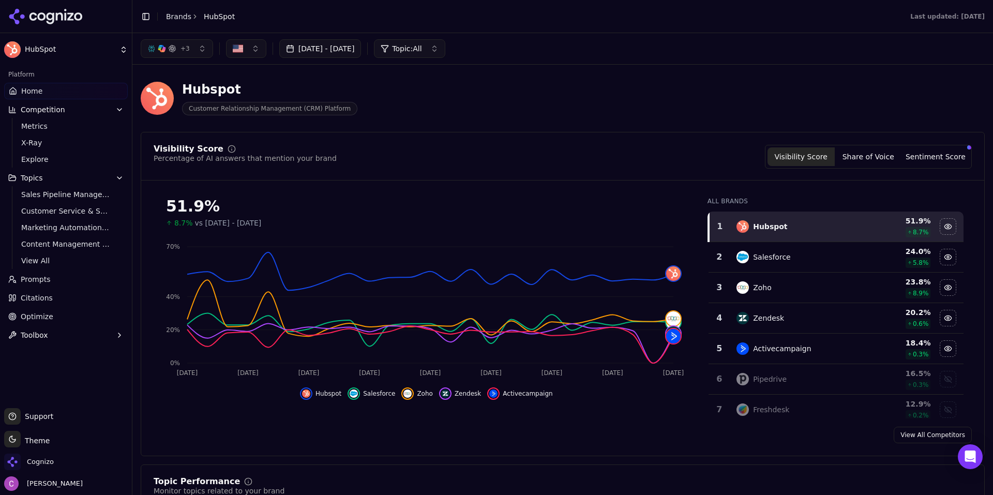
click at [370, 98] on div "Hubspot Customer Relationship Management (CRM) Platform" at bounding box center [372, 98] width 463 height 34
click at [63, 107] on button "Competition" at bounding box center [66, 109] width 124 height 17
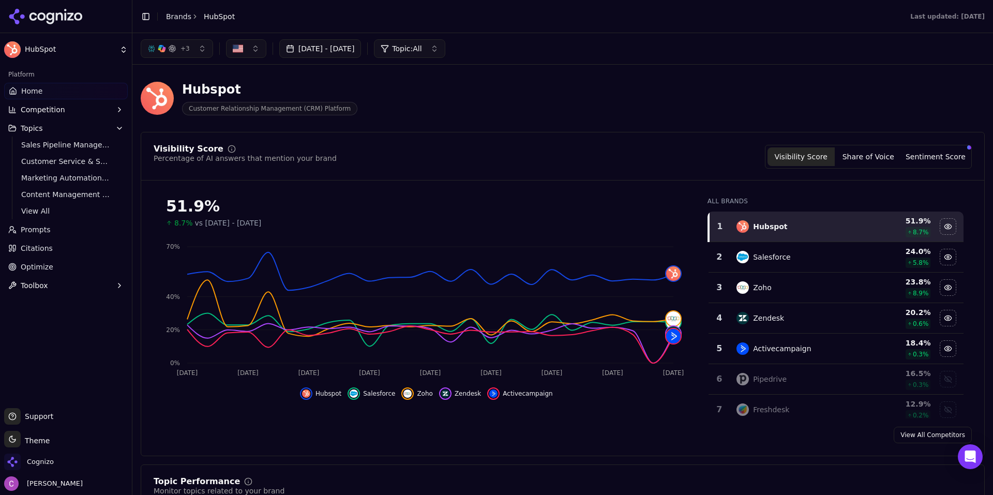
click at [63, 107] on button "Competition" at bounding box center [66, 109] width 124 height 17
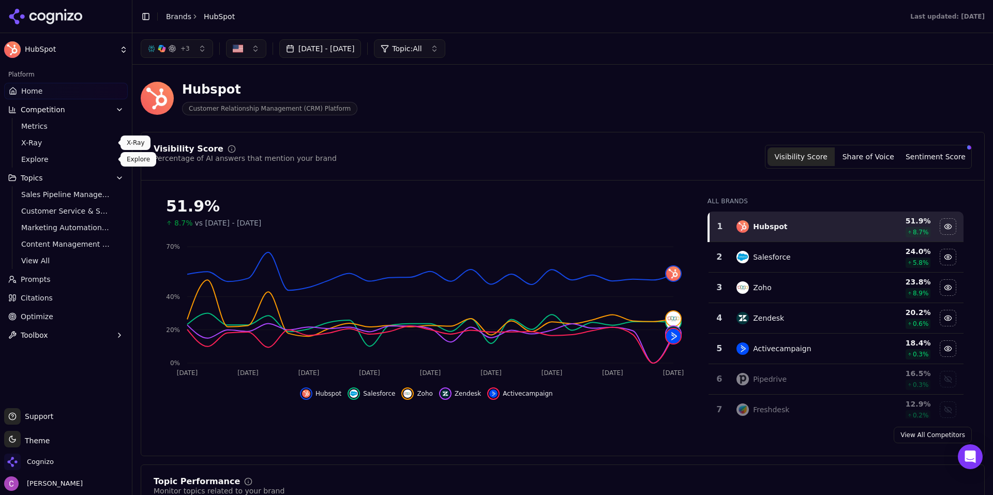
click at [50, 147] on span "X-Ray" at bounding box center [66, 143] width 90 height 10
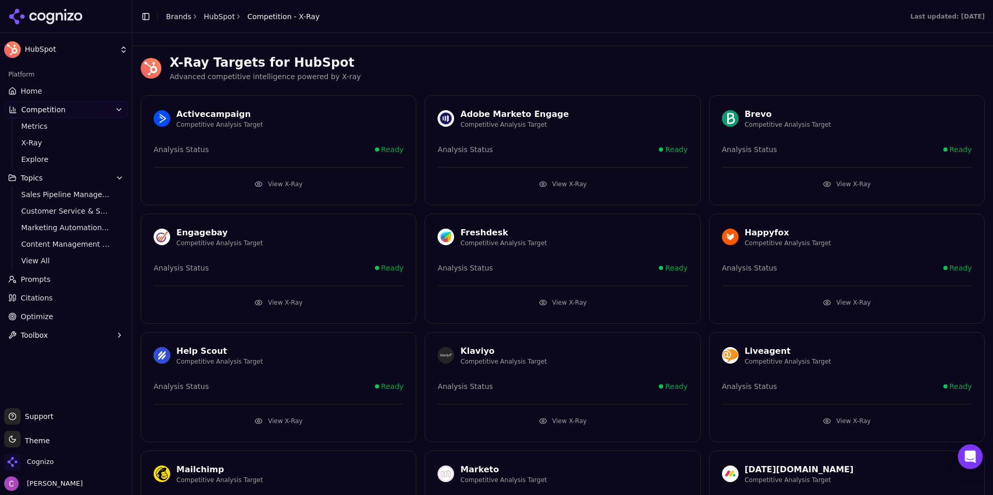
click at [298, 181] on button "View X-Ray" at bounding box center [279, 184] width 250 height 17
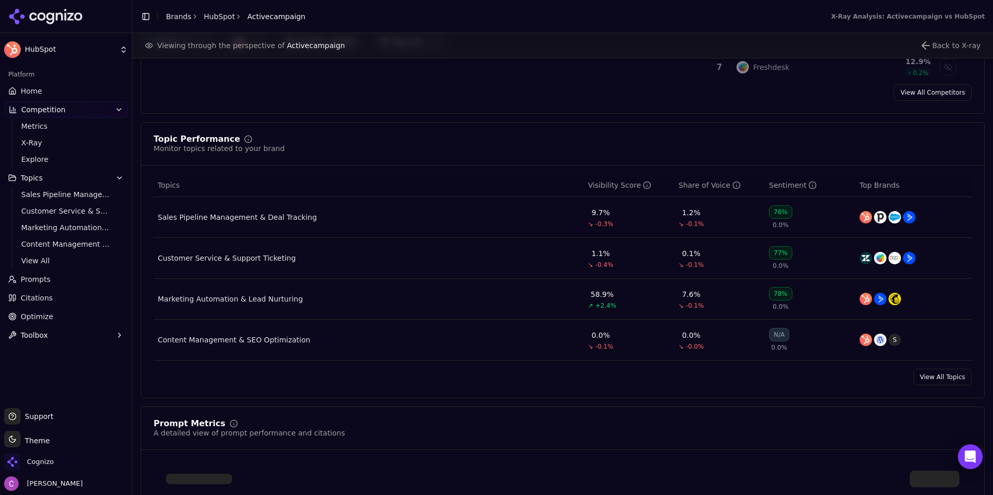
scroll to position [619, 0]
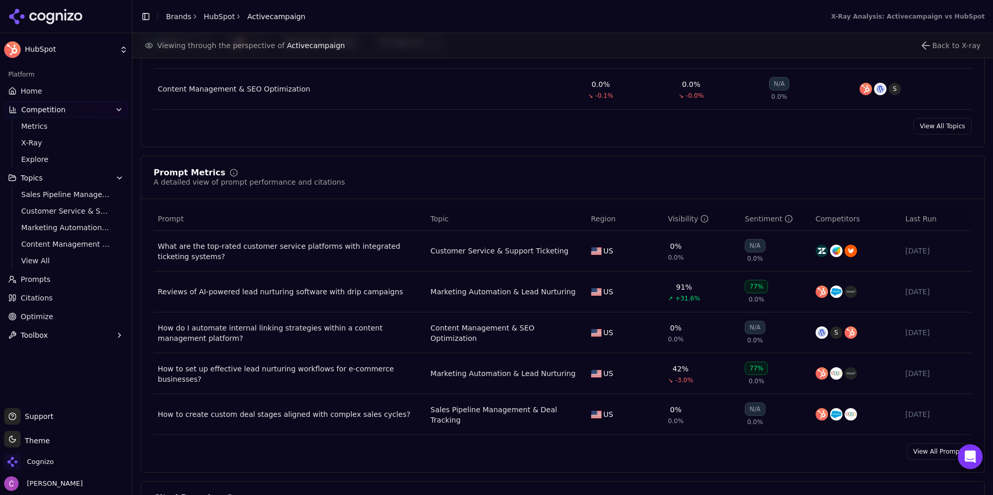
click at [48, 94] on link "Home" at bounding box center [66, 91] width 124 height 17
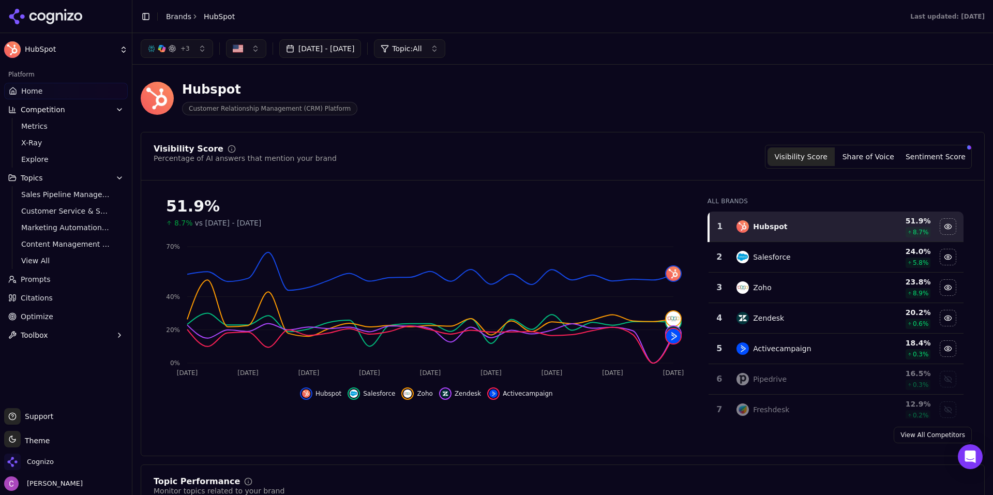
click at [168, 14] on link "Brands" at bounding box center [178, 16] width 25 height 8
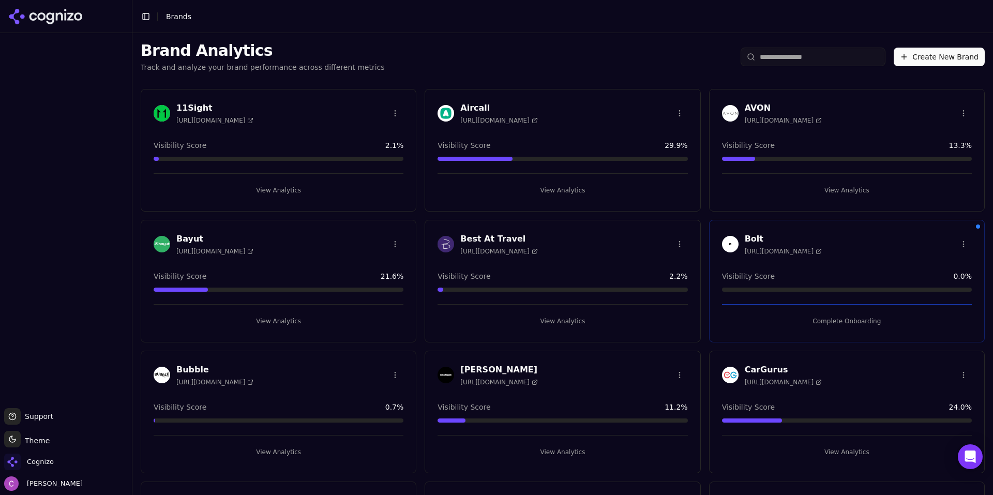
click at [915, 52] on button "Create New Brand" at bounding box center [939, 57] width 91 height 19
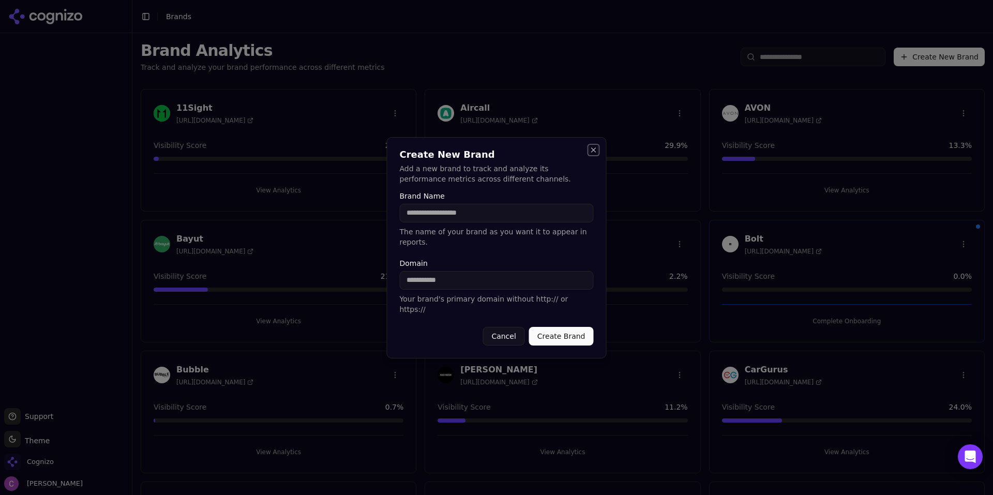
click at [591, 154] on button "Close" at bounding box center [594, 150] width 8 height 8
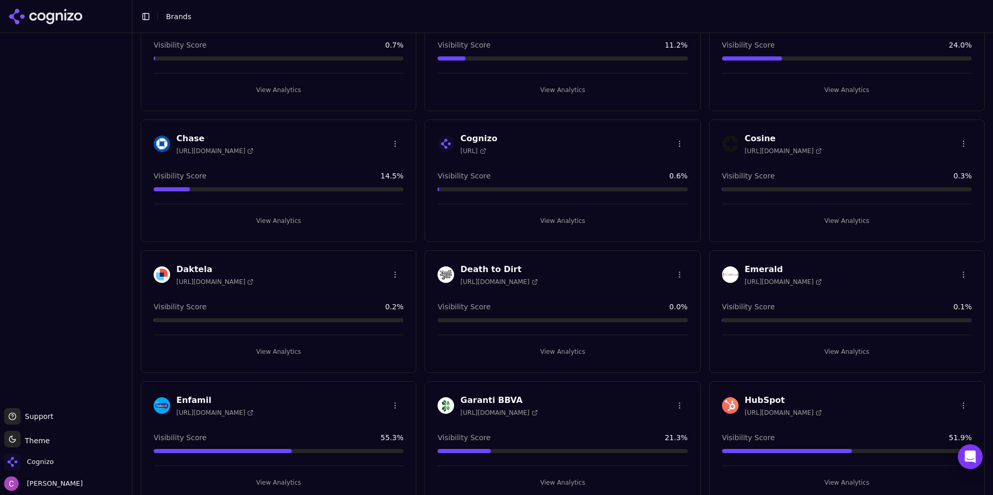
scroll to position [517, 0]
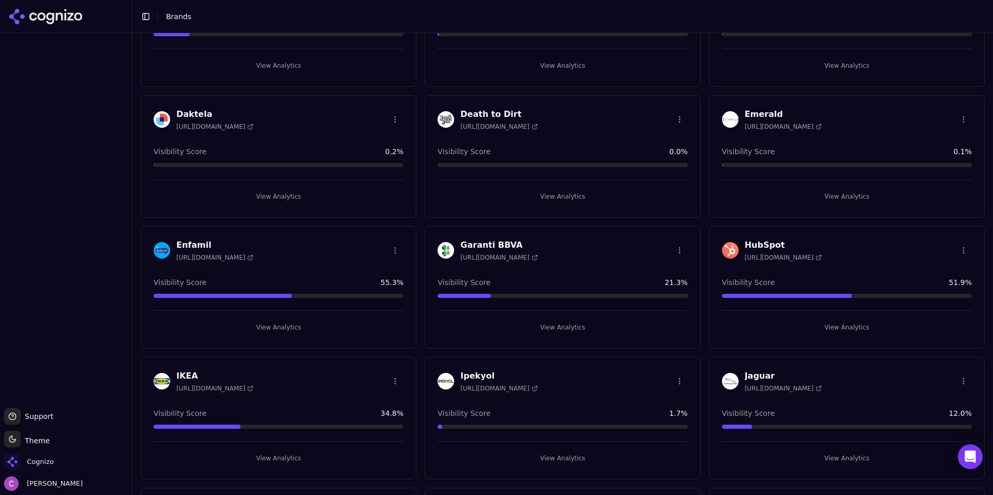
click at [822, 334] on button "View Analytics" at bounding box center [847, 327] width 250 height 17
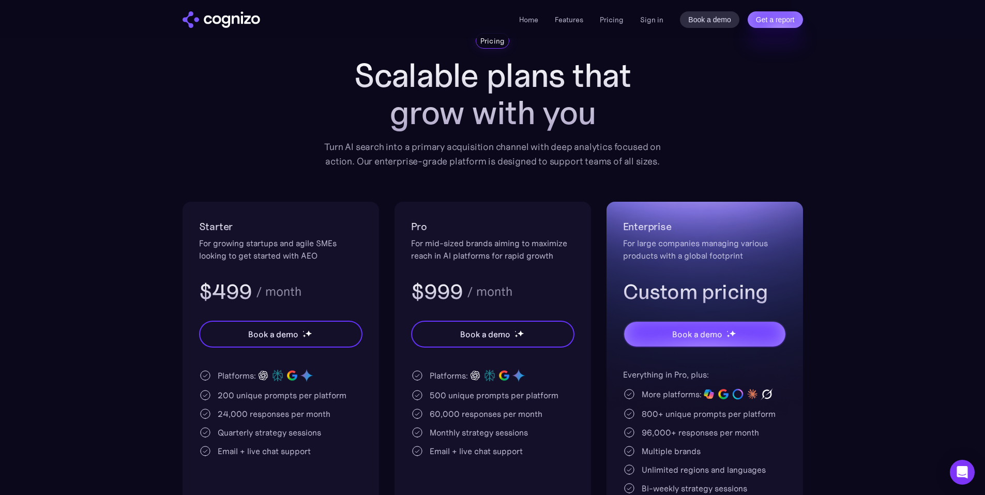
scroll to position [103, 0]
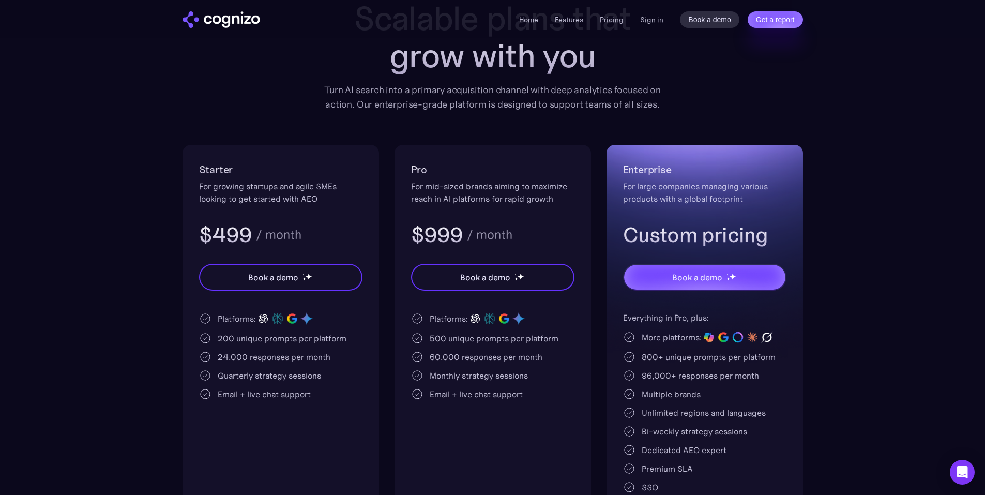
click at [439, 340] on div "500 unique prompts per platform" at bounding box center [494, 338] width 129 height 12
click at [439, 377] on div "Monthly strategy sessions" at bounding box center [479, 375] width 98 height 12
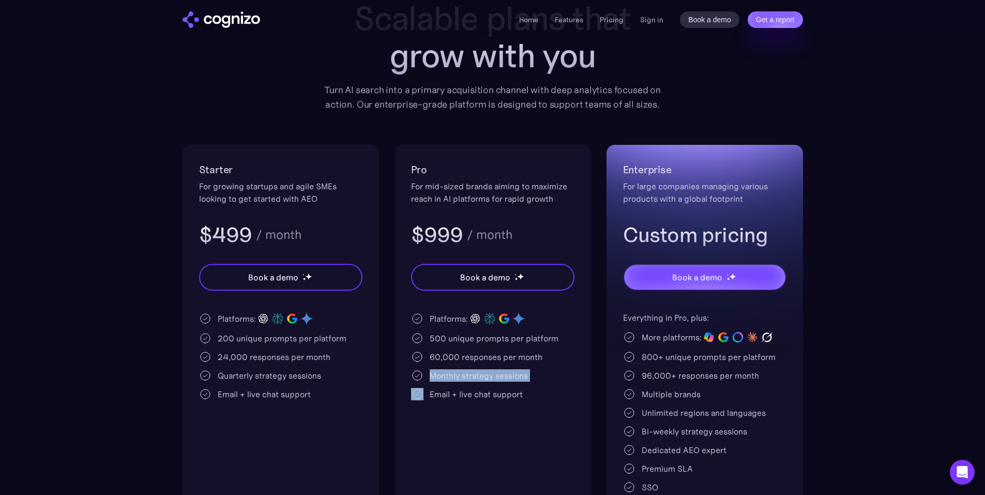
click at [439, 377] on div "Monthly strategy sessions" at bounding box center [479, 375] width 98 height 12
click at [495, 378] on div "Monthly strategy sessions" at bounding box center [479, 375] width 98 height 12
click at [435, 371] on div "Monthly strategy sessions" at bounding box center [479, 375] width 98 height 12
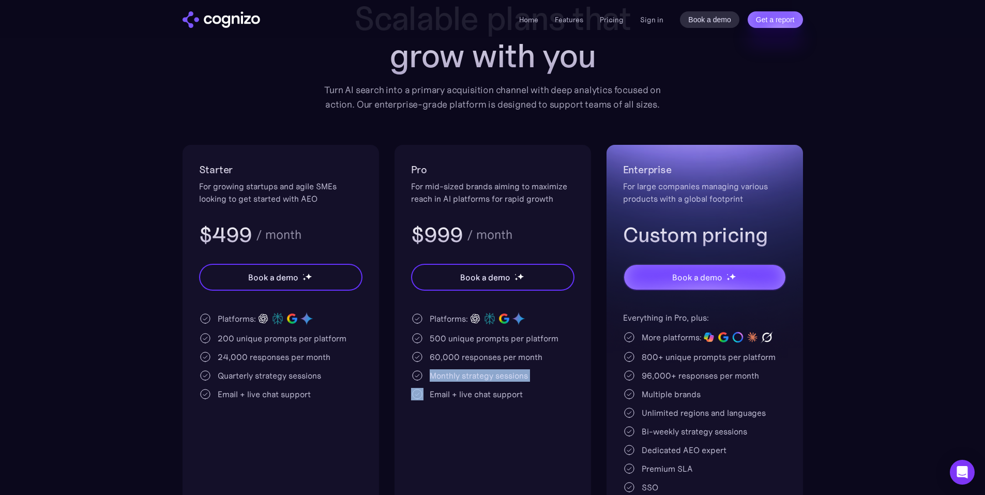
click at [566, 382] on div "Platforms: 500 unique prompts per platform 60,000 responses per month Monthly s…" at bounding box center [492, 355] width 163 height 89
